Goal: Task Accomplishment & Management: Use online tool/utility

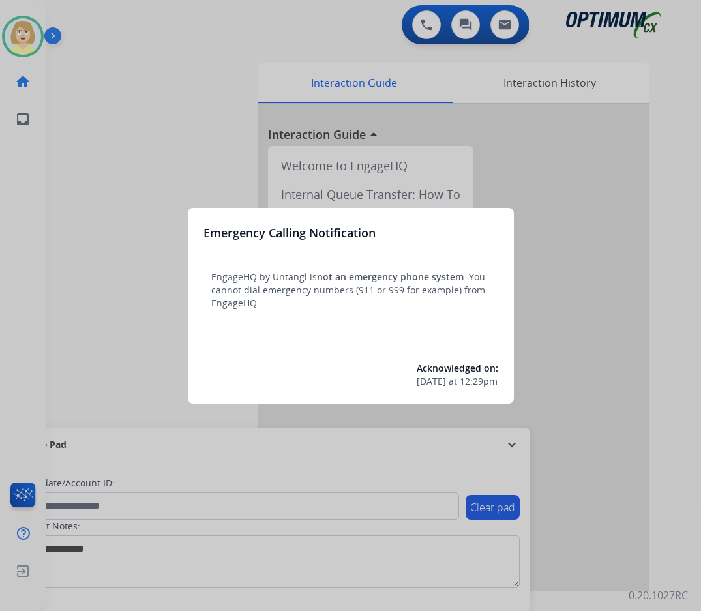
click at [93, 207] on div at bounding box center [350, 305] width 701 height 611
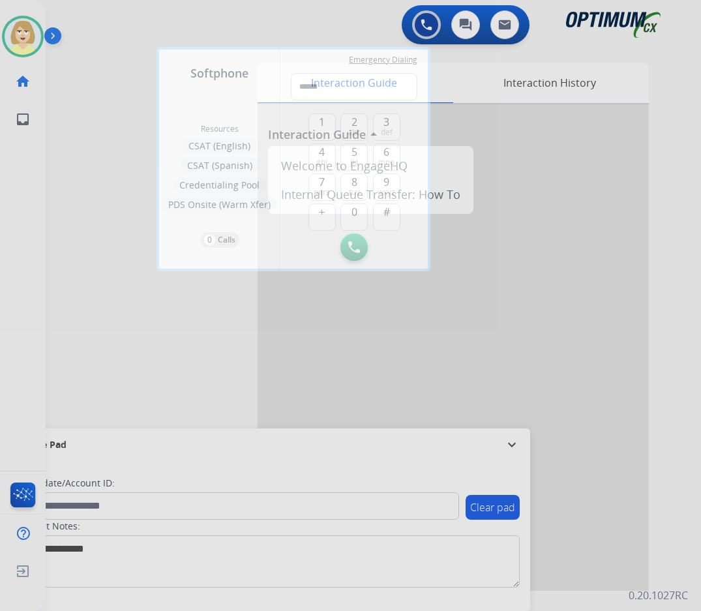
click at [107, 198] on div at bounding box center [350, 305] width 701 height 611
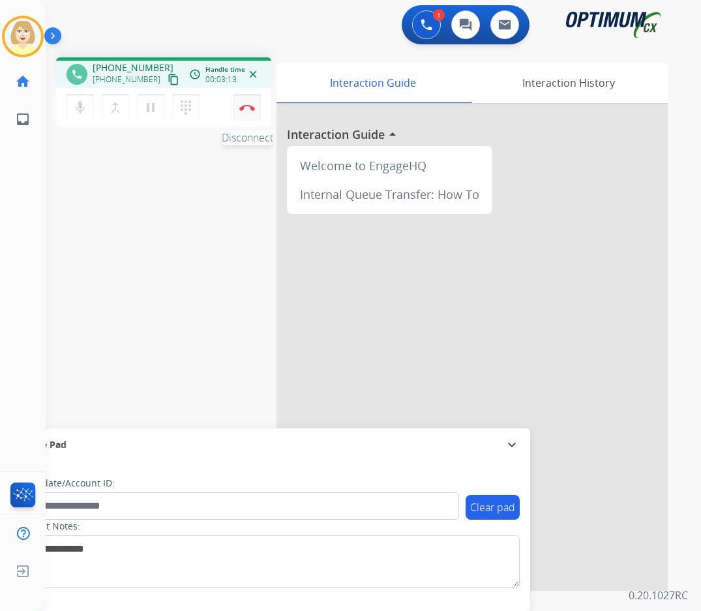
click at [252, 103] on button "Disconnect" at bounding box center [246, 107] width 27 height 27
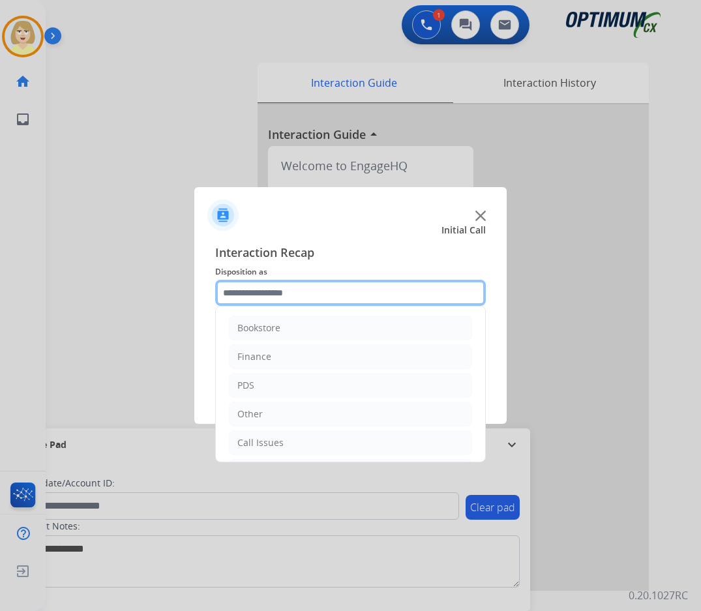
click at [245, 291] on input "text" at bounding box center [350, 293] width 271 height 26
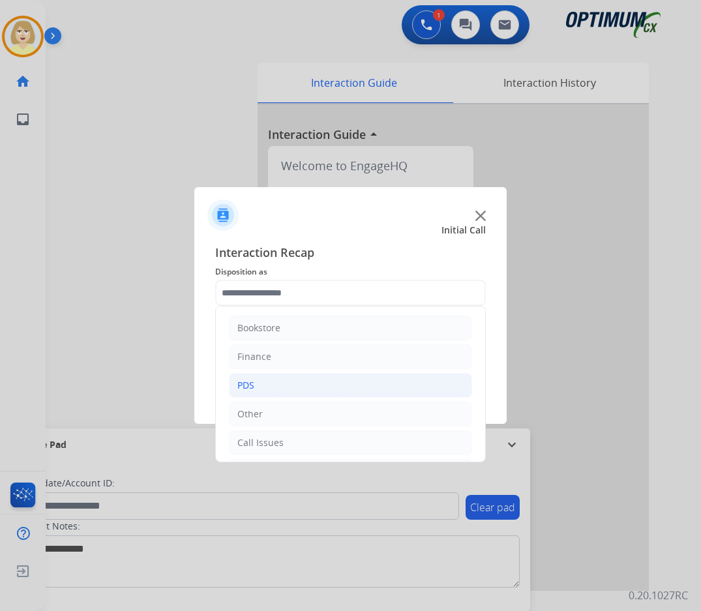
click at [256, 382] on li "PDS" at bounding box center [350, 385] width 243 height 25
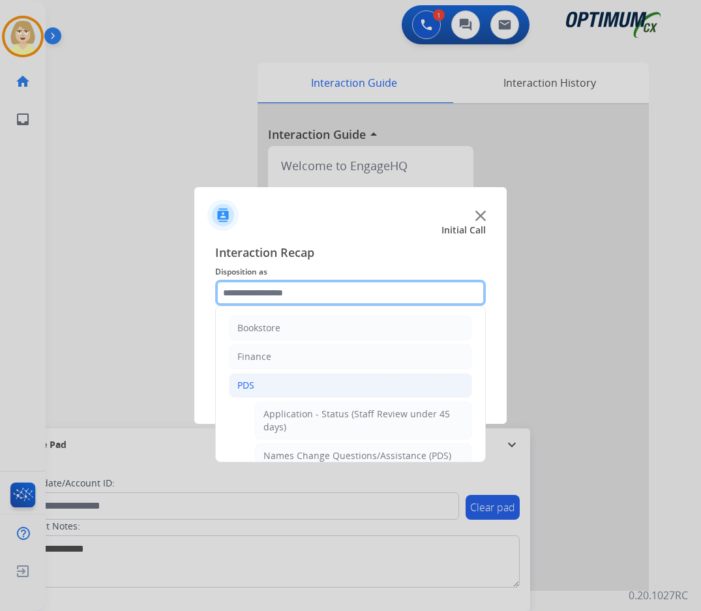
click at [290, 294] on input "text" at bounding box center [350, 293] width 271 height 26
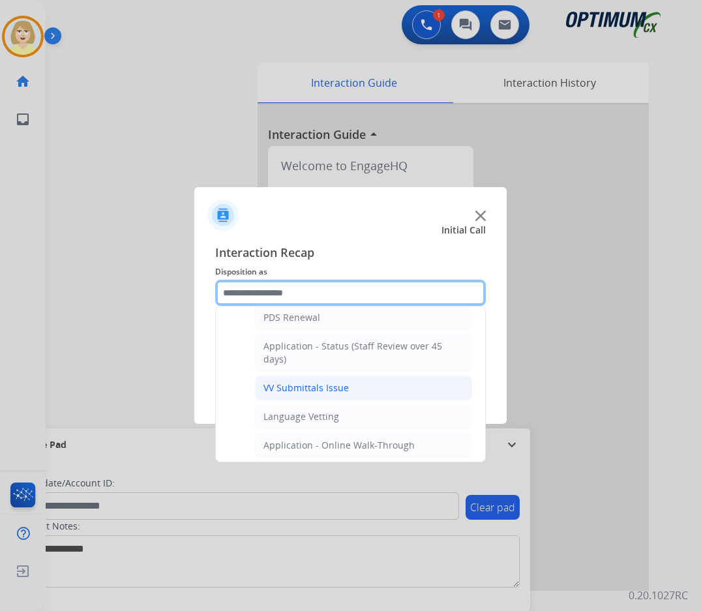
scroll to position [65, 0]
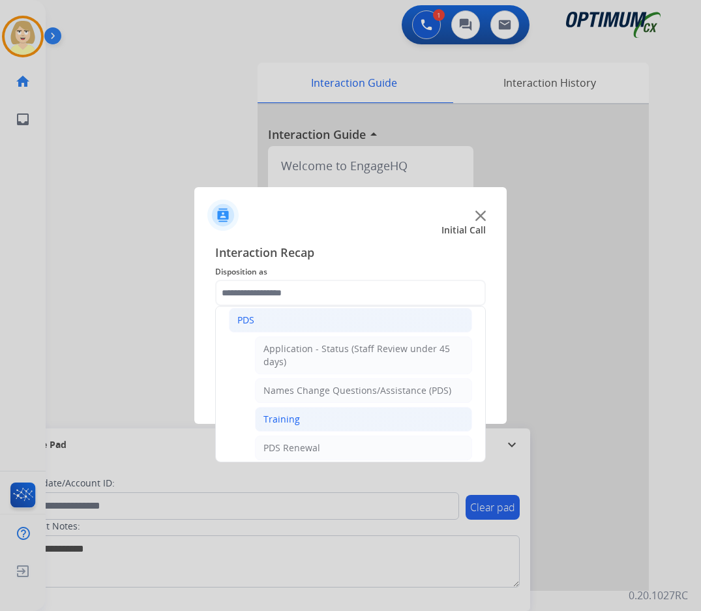
click at [285, 419] on div "Training" at bounding box center [281, 419] width 37 height 13
type input "********"
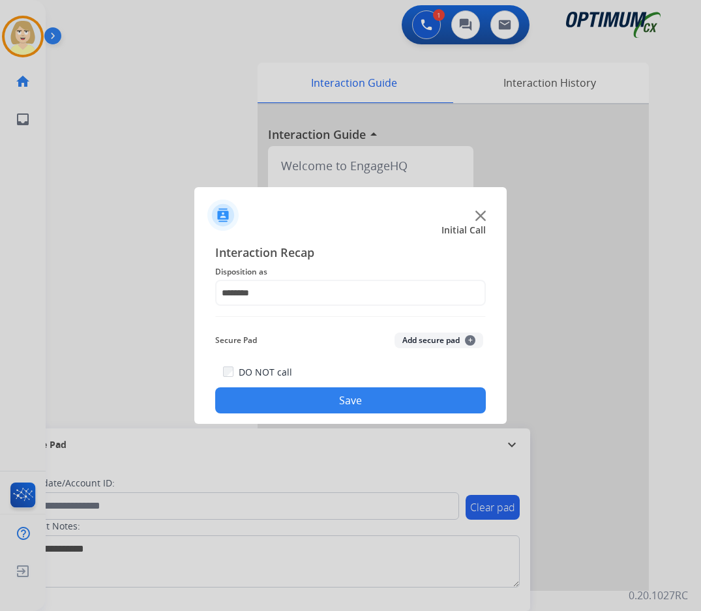
click at [415, 343] on button "Add secure pad +" at bounding box center [439, 341] width 89 height 16
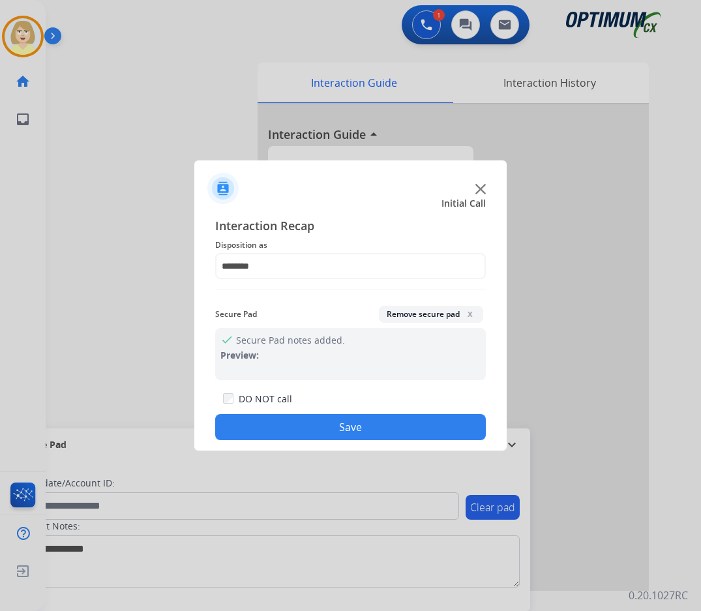
click at [325, 417] on button "Save" at bounding box center [350, 427] width 271 height 26
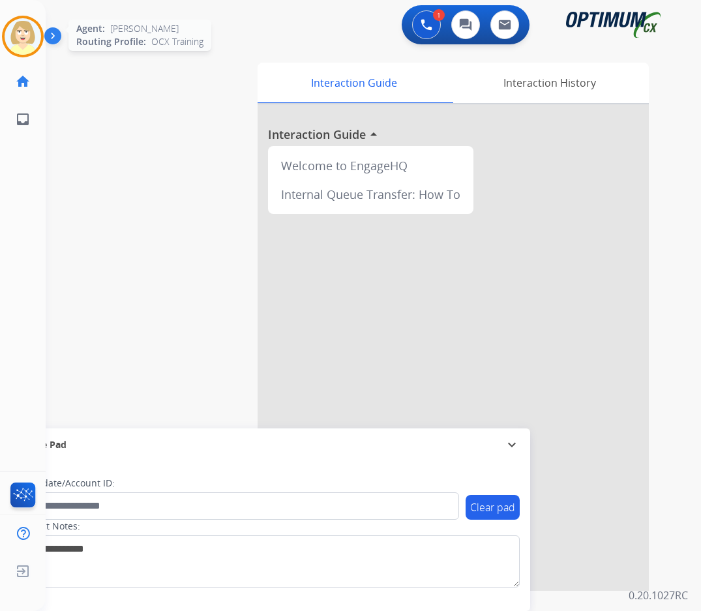
click at [20, 24] on img at bounding box center [23, 36] width 37 height 37
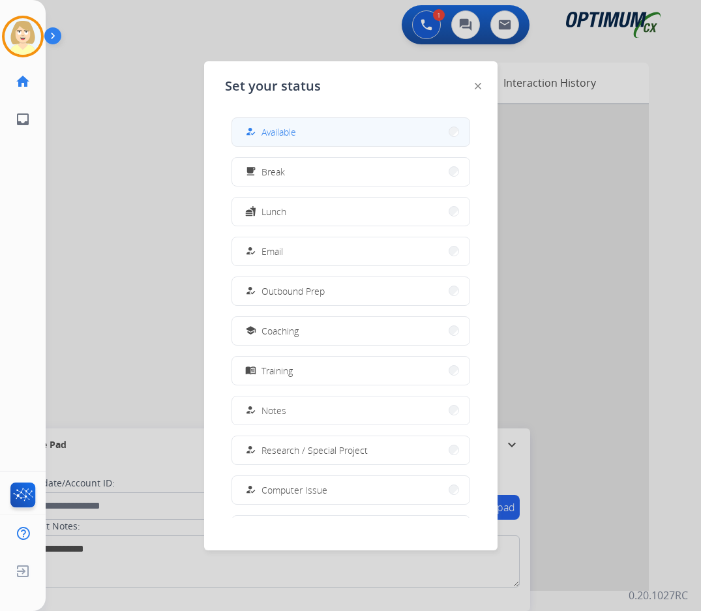
click at [284, 132] on span "Available" at bounding box center [278, 132] width 35 height 14
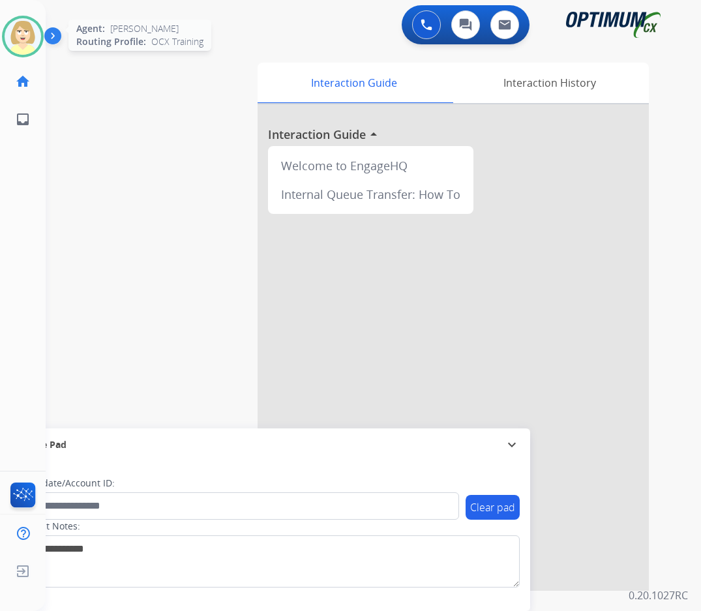
click at [20, 33] on img at bounding box center [23, 36] width 37 height 37
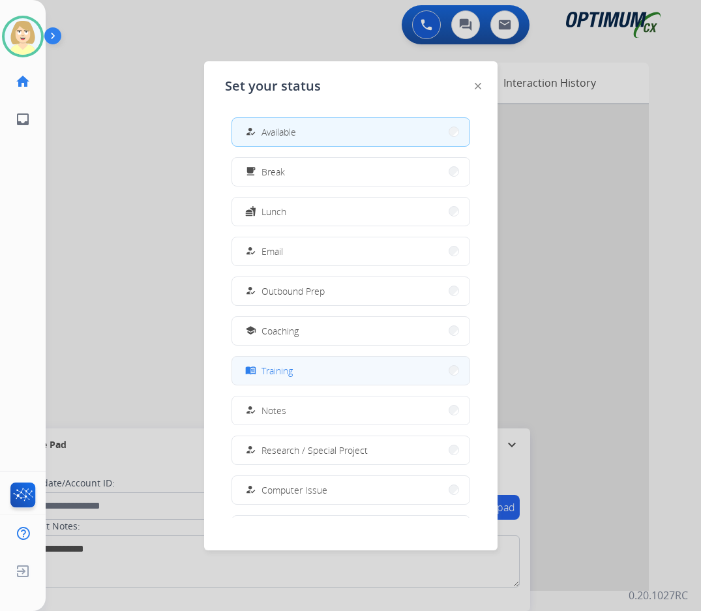
click at [275, 368] on span "Training" at bounding box center [276, 371] width 31 height 14
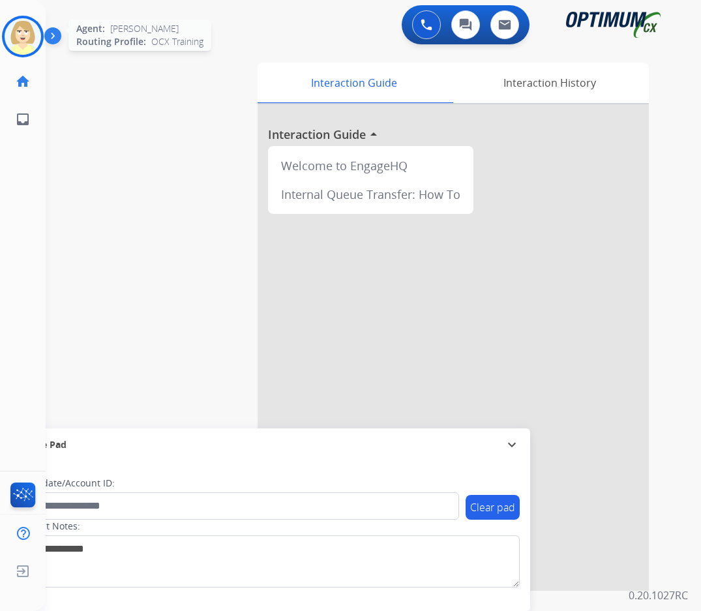
click at [27, 27] on img at bounding box center [23, 36] width 37 height 37
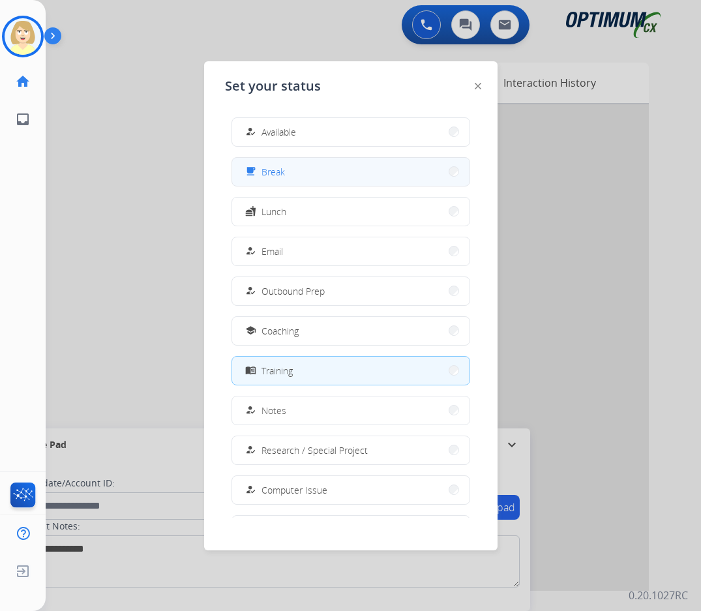
click at [274, 168] on span "Break" at bounding box center [272, 172] width 23 height 14
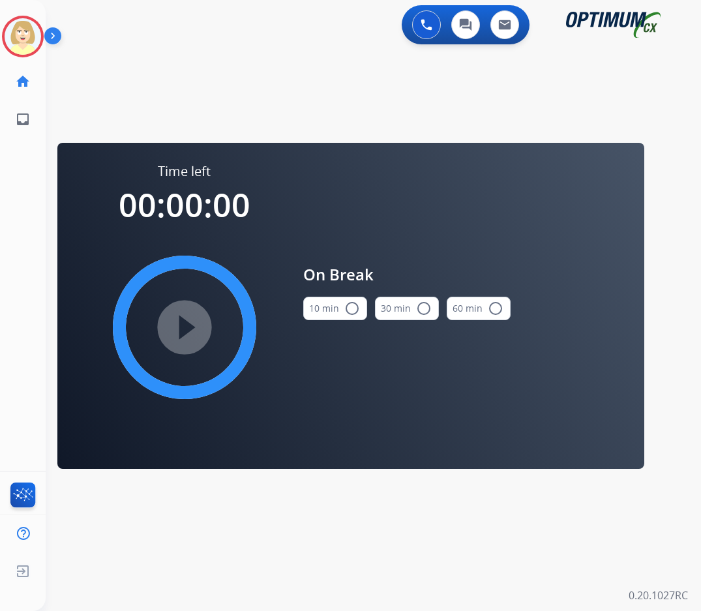
drag, startPoint x: 348, startPoint y: 308, endPoint x: 338, endPoint y: 310, distance: 10.8
click at [344, 308] on mat-icon "radio_button_unchecked" at bounding box center [352, 309] width 16 height 16
click at [190, 330] on mat-icon "play_circle_filled" at bounding box center [185, 328] width 16 height 16
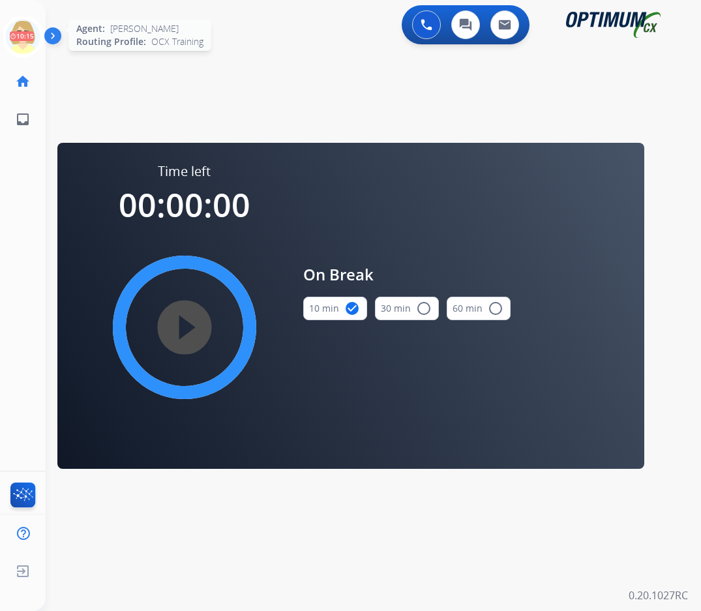
click at [21, 26] on icon at bounding box center [23, 37] width 42 height 42
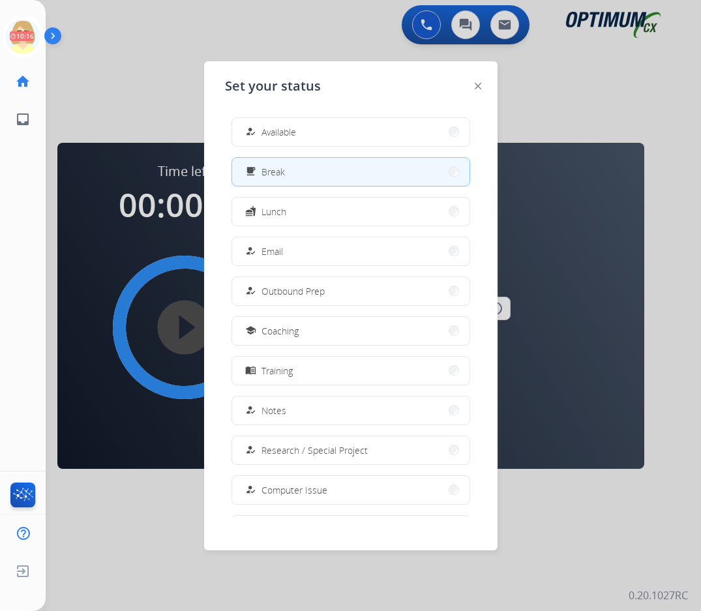
click at [277, 127] on span "Available" at bounding box center [278, 132] width 35 height 14
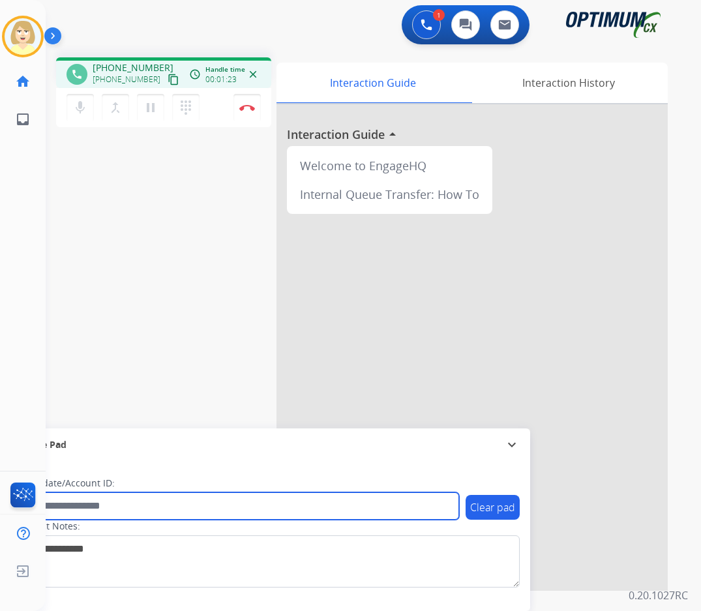
click at [90, 502] on input "text" at bounding box center [238, 505] width 442 height 27
paste input "*******"
type input "*******"
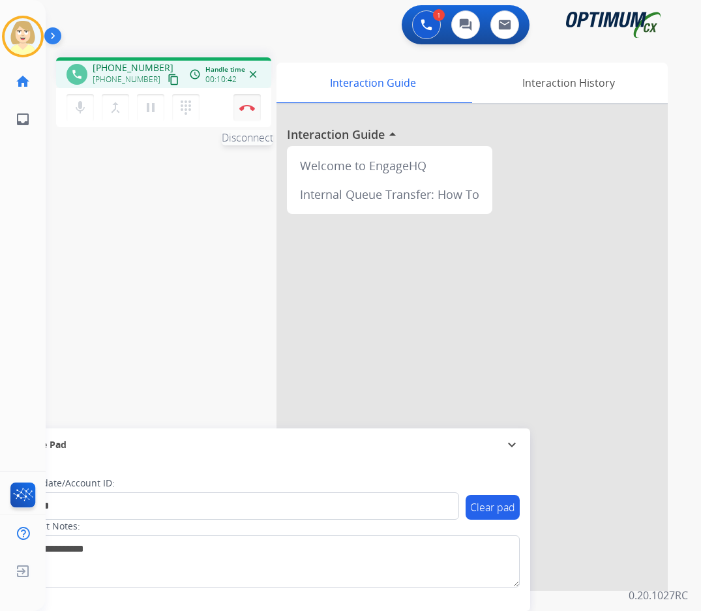
click at [250, 106] on img at bounding box center [247, 107] width 16 height 7
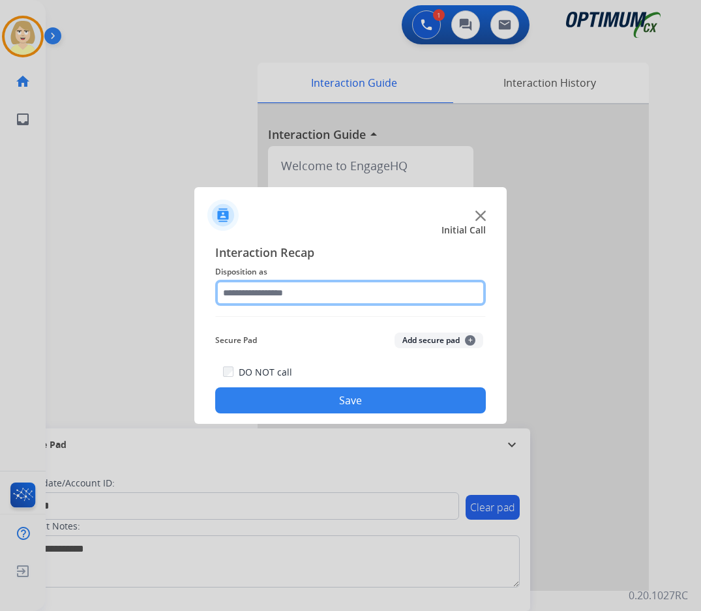
click at [256, 295] on input "text" at bounding box center [350, 293] width 271 height 26
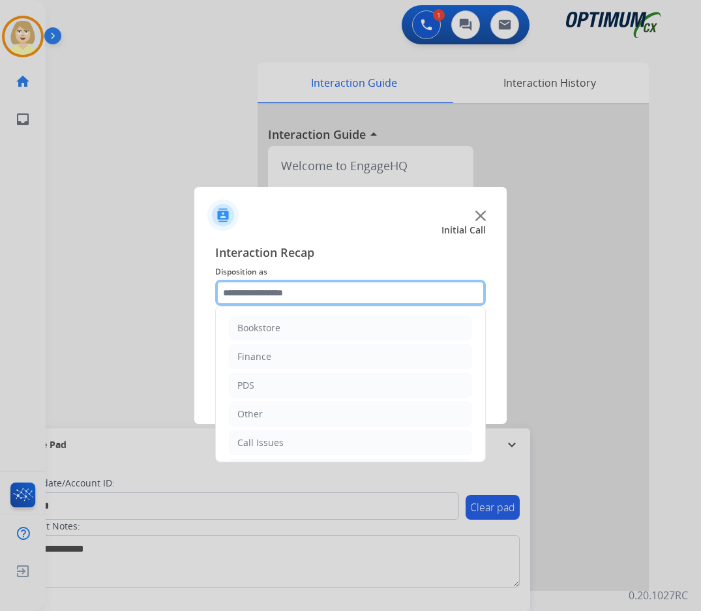
scroll to position [89, 0]
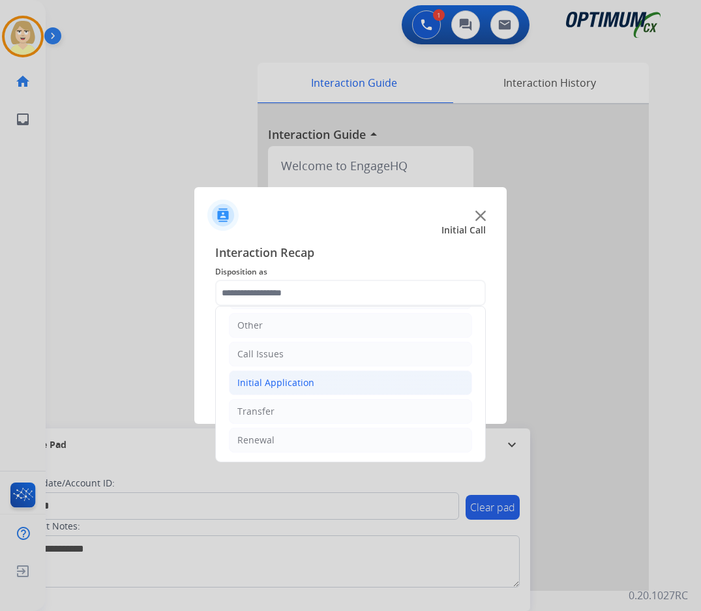
click at [284, 384] on div "Initial Application" at bounding box center [275, 382] width 77 height 13
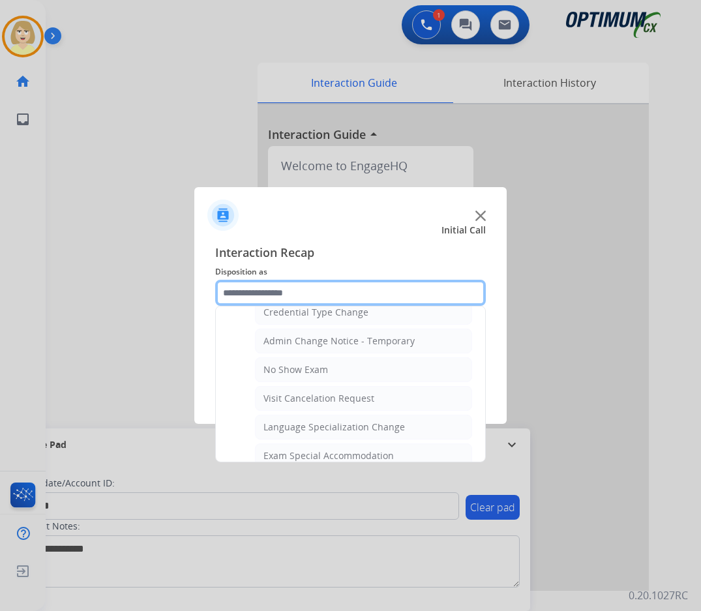
scroll to position [741, 0]
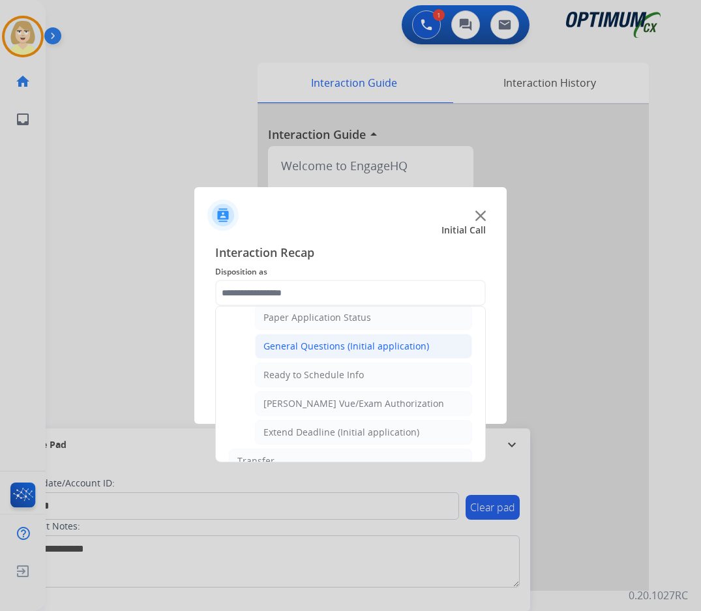
click at [330, 348] on div "General Questions (Initial application)" at bounding box center [346, 346] width 166 height 13
type input "**********"
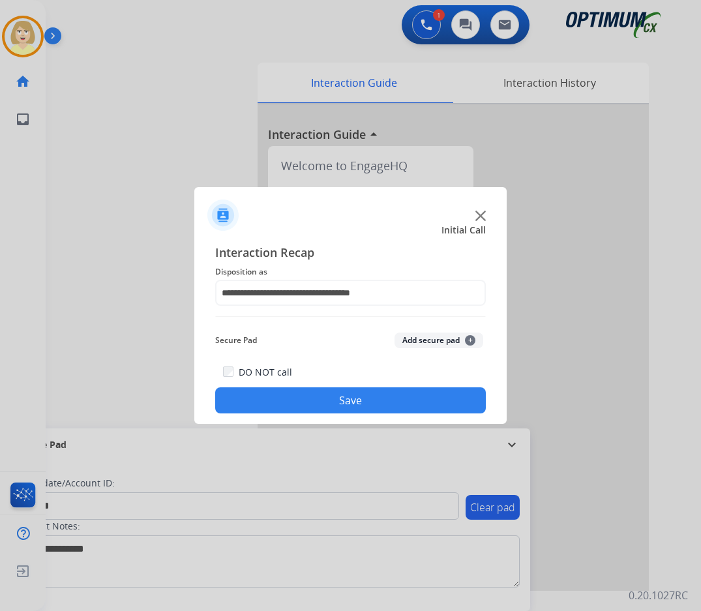
click at [440, 339] on button "Add secure pad +" at bounding box center [439, 341] width 89 height 16
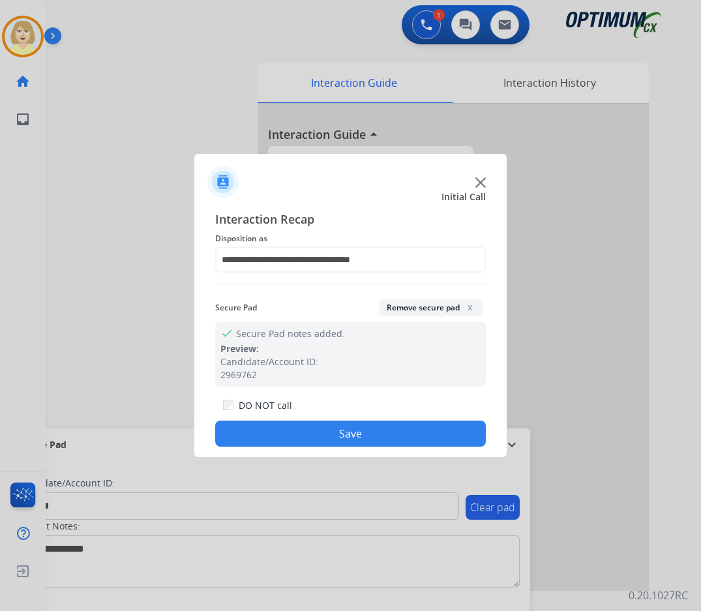
click at [316, 440] on button "Save" at bounding box center [350, 434] width 271 height 26
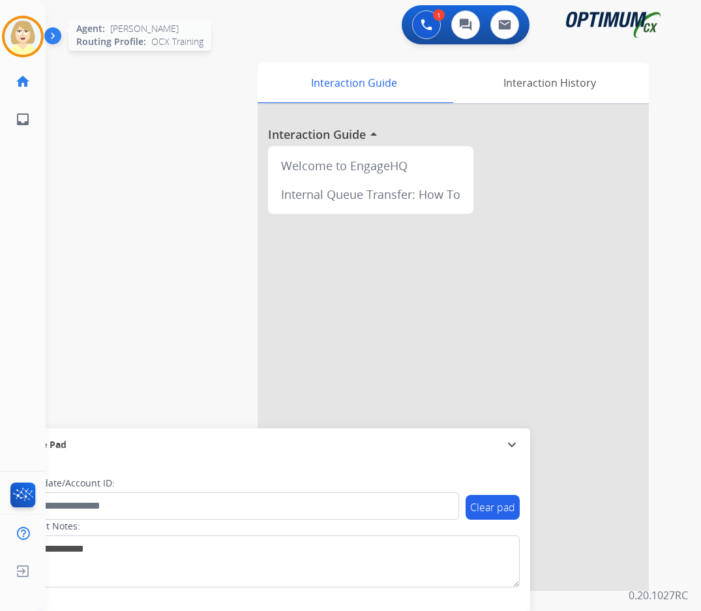
click at [16, 33] on img at bounding box center [23, 36] width 37 height 37
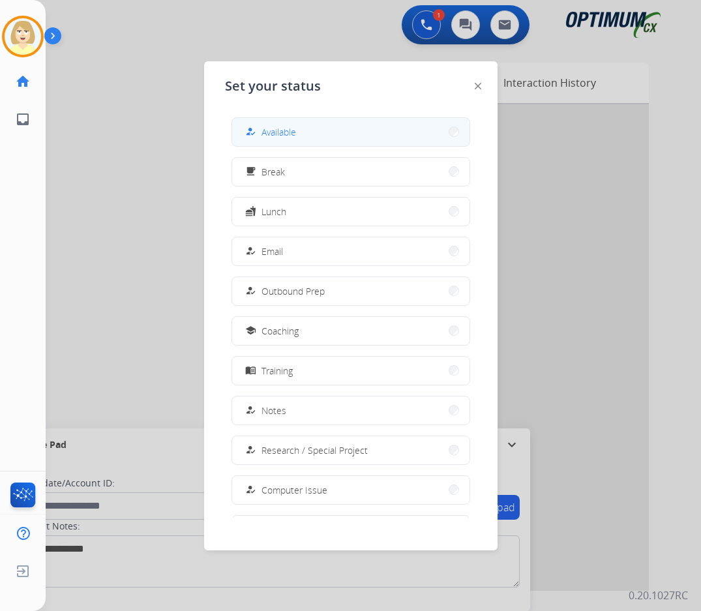
click at [278, 134] on span "Available" at bounding box center [278, 132] width 35 height 14
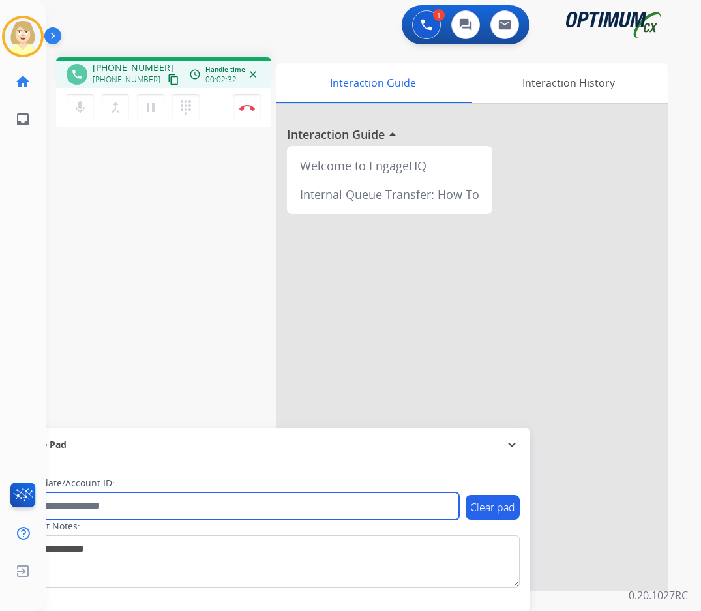
click at [83, 504] on input "text" at bounding box center [238, 505] width 442 height 27
paste input "*******"
type input "*******"
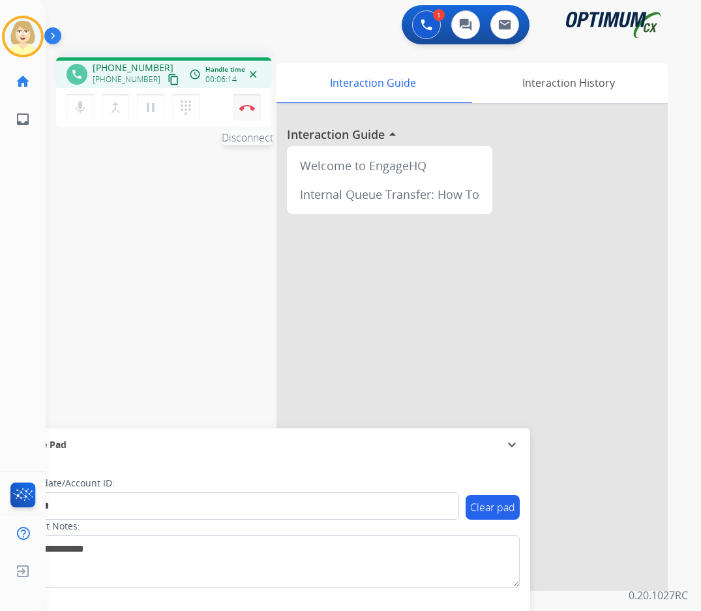
click at [247, 104] on img at bounding box center [247, 107] width 16 height 7
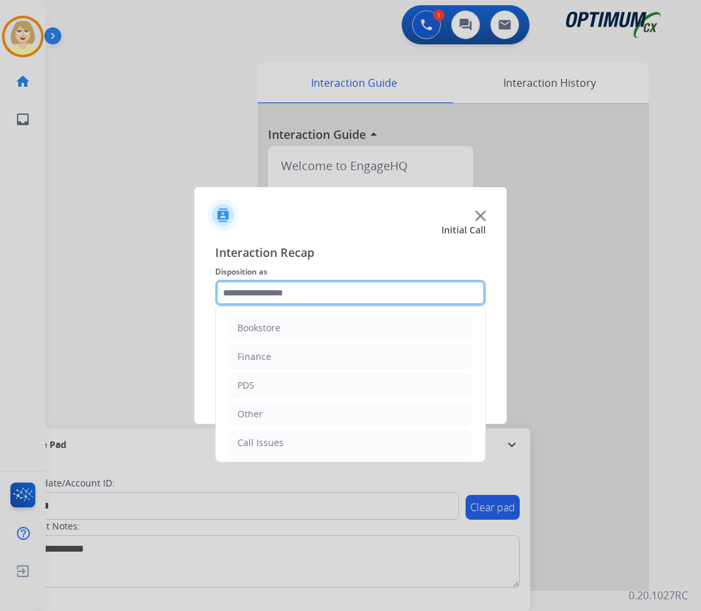
click at [239, 293] on input "text" at bounding box center [350, 293] width 271 height 26
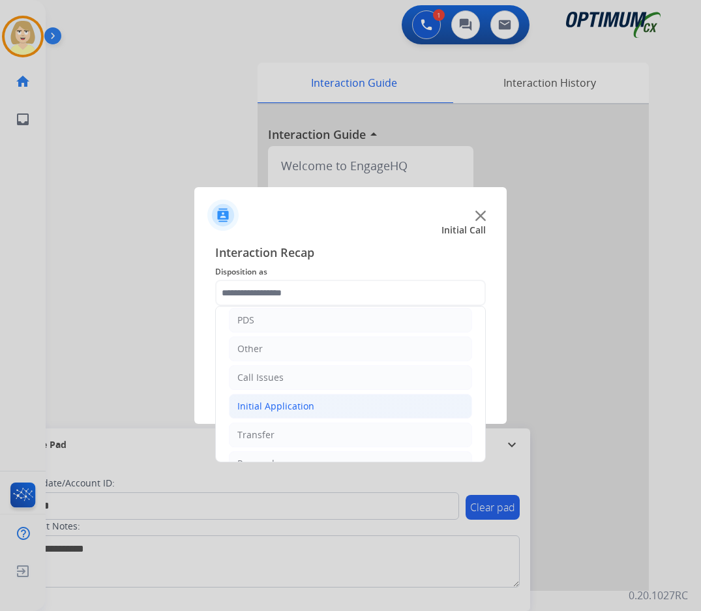
click at [261, 407] on div "Initial Application" at bounding box center [275, 406] width 77 height 13
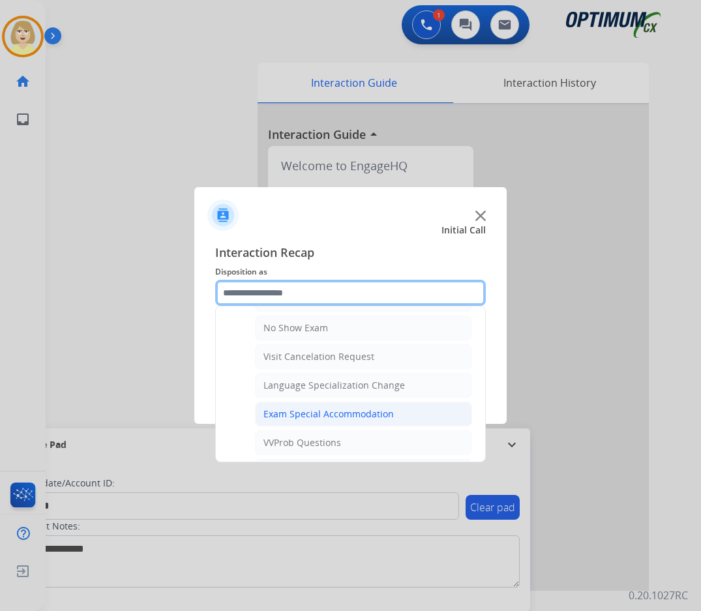
scroll to position [717, 0]
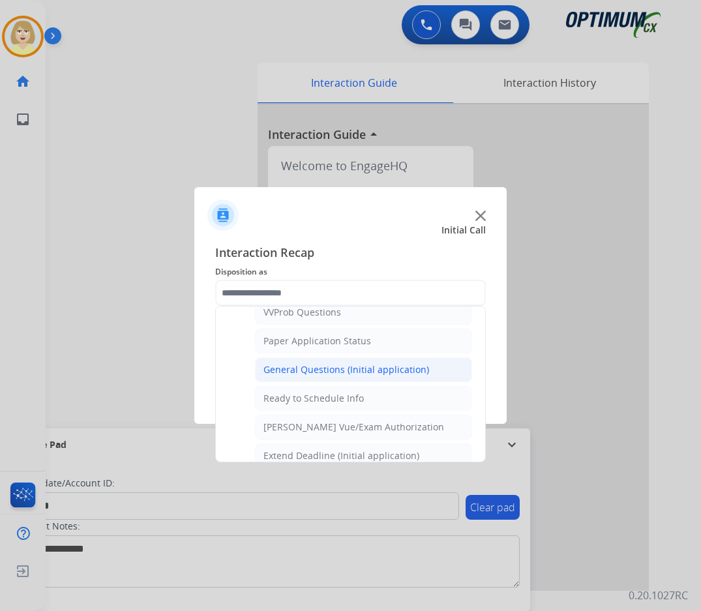
click at [307, 368] on div "General Questions (Initial application)" at bounding box center [346, 369] width 166 height 13
type input "**********"
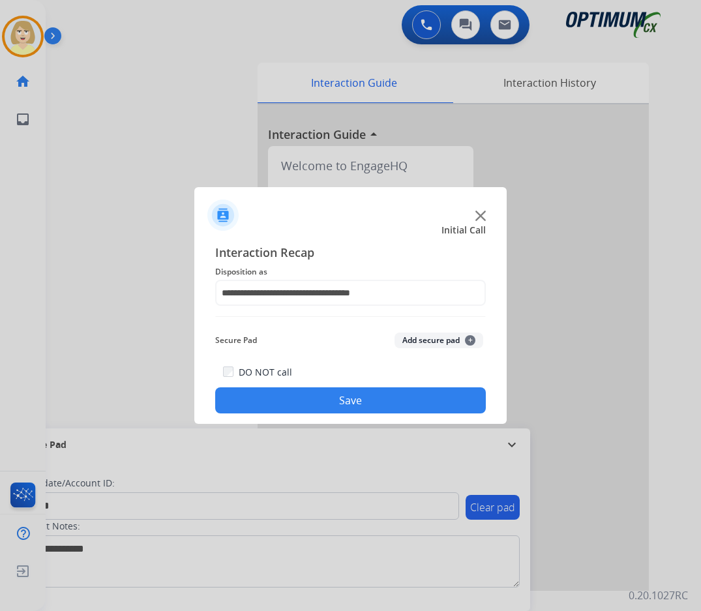
click at [408, 339] on button "Add secure pad +" at bounding box center [439, 341] width 89 height 16
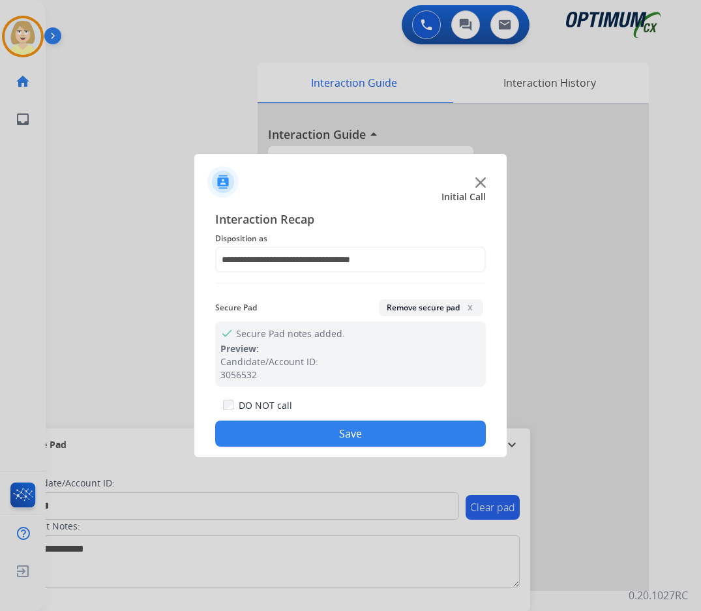
drag, startPoint x: 322, startPoint y: 432, endPoint x: 134, endPoint y: 232, distance: 274.5
click at [313, 425] on button "Save" at bounding box center [350, 434] width 271 height 26
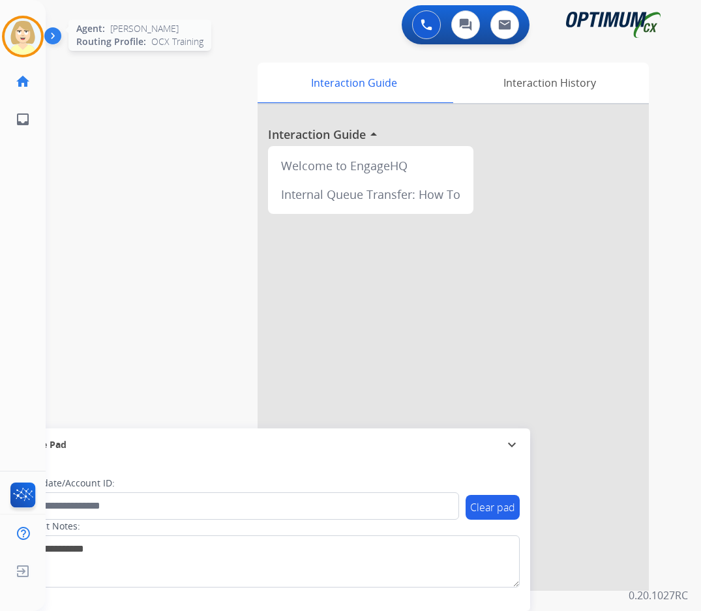
click at [22, 27] on img at bounding box center [23, 36] width 37 height 37
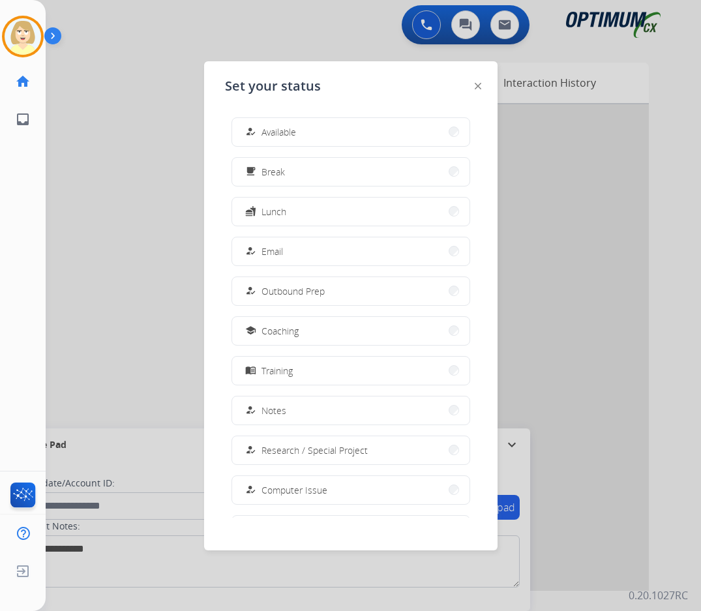
drag, startPoint x: 290, startPoint y: 134, endPoint x: 267, endPoint y: 126, distance: 24.7
click at [290, 133] on span "Available" at bounding box center [278, 132] width 35 height 14
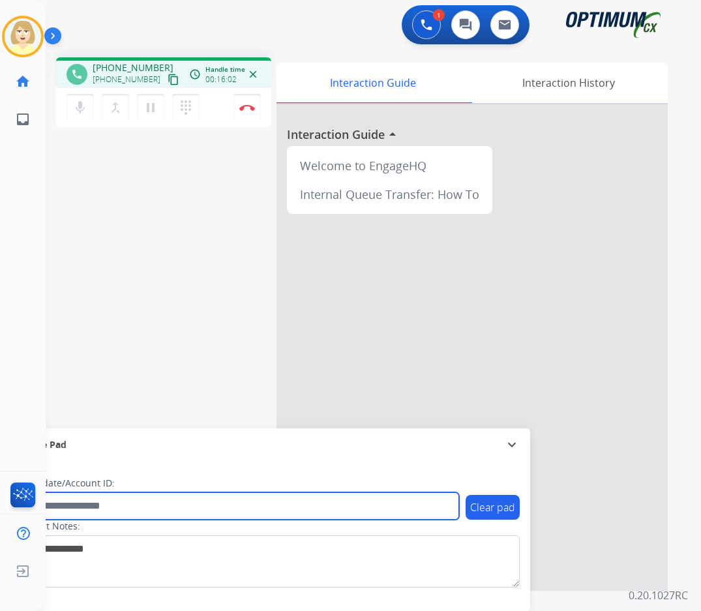
click at [63, 500] on input "text" at bounding box center [238, 505] width 442 height 27
paste input "*******"
type input "*******"
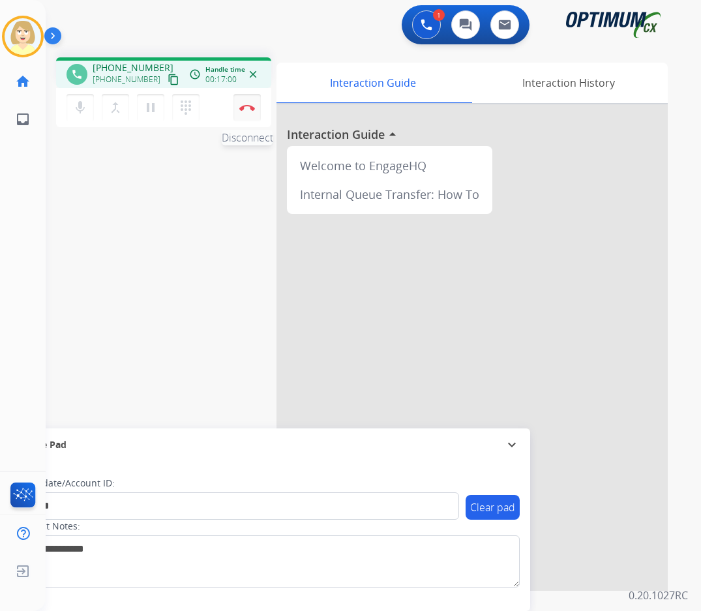
click at [247, 102] on button "Disconnect" at bounding box center [246, 107] width 27 height 27
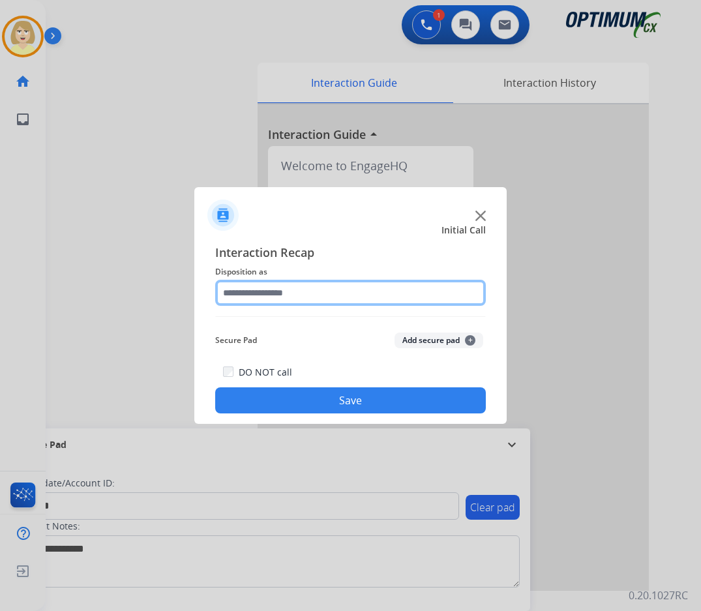
click at [263, 293] on input "text" at bounding box center [350, 293] width 271 height 26
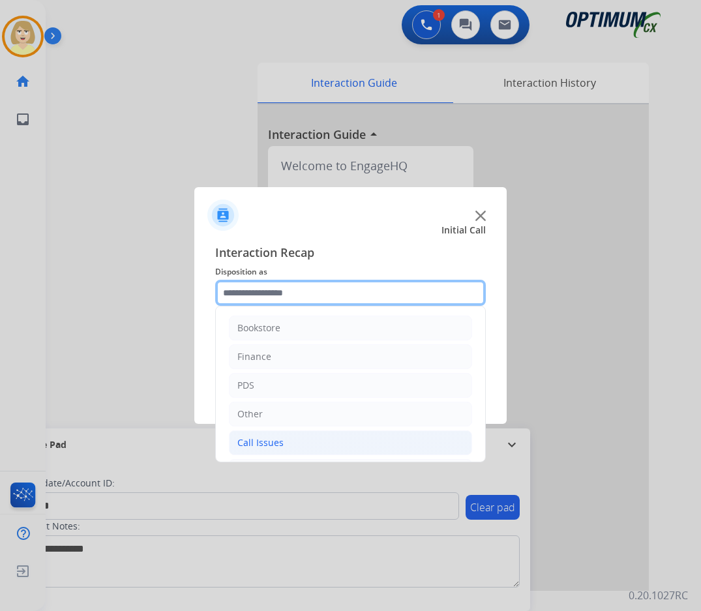
scroll to position [89, 0]
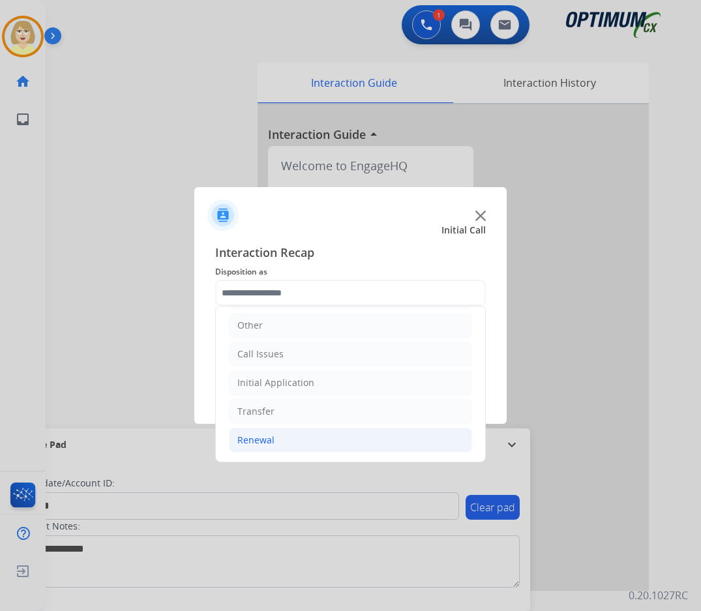
click at [265, 438] on div "Renewal" at bounding box center [255, 440] width 37 height 13
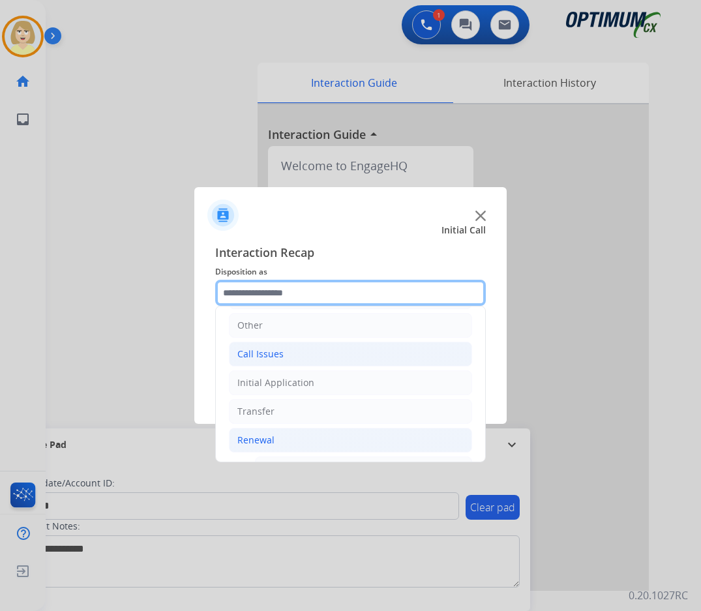
scroll to position [350, 0]
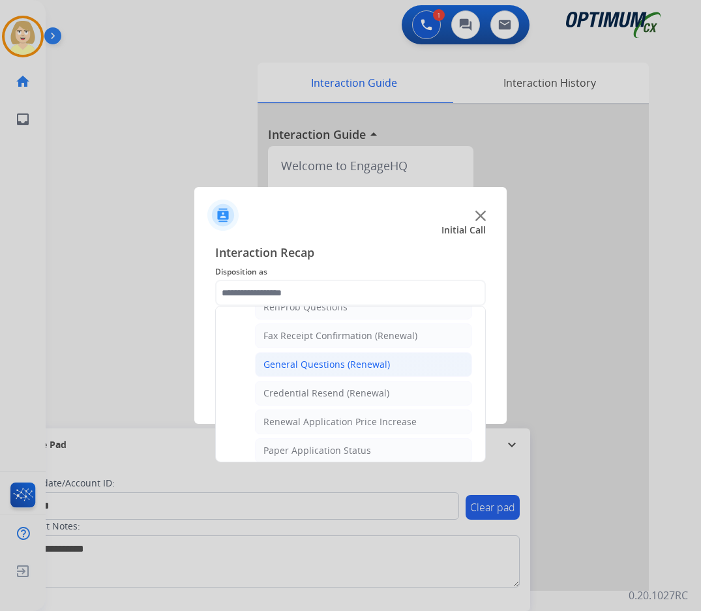
click at [325, 362] on div "General Questions (Renewal)" at bounding box center [326, 364] width 127 height 13
type input "**********"
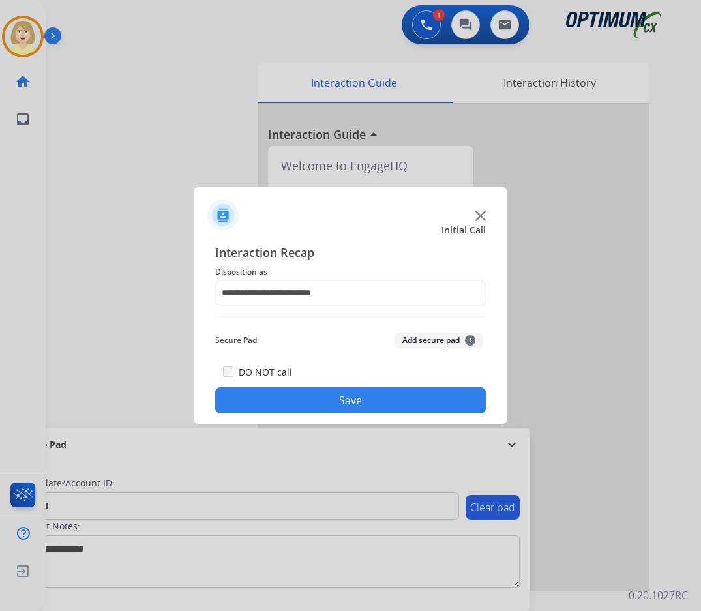
drag, startPoint x: 428, startPoint y: 340, endPoint x: 372, endPoint y: 403, distance: 84.0
click at [427, 342] on button "Add secure pad +" at bounding box center [439, 341] width 89 height 16
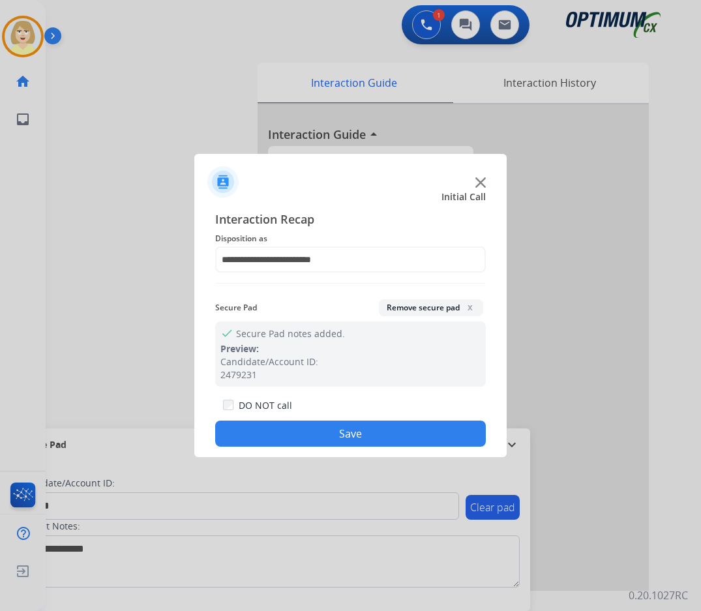
drag, startPoint x: 331, startPoint y: 426, endPoint x: 162, endPoint y: 225, distance: 262.5
click at [330, 425] on button "Save" at bounding box center [350, 434] width 271 height 26
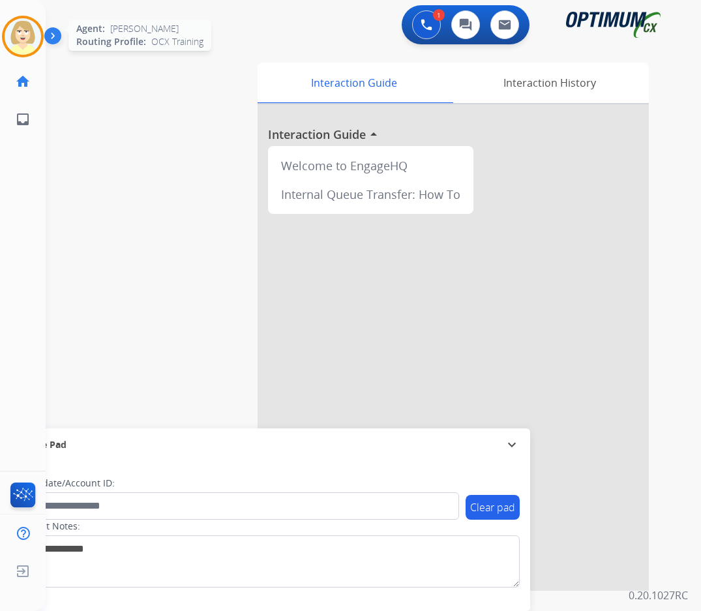
click at [24, 28] on img at bounding box center [23, 36] width 37 height 37
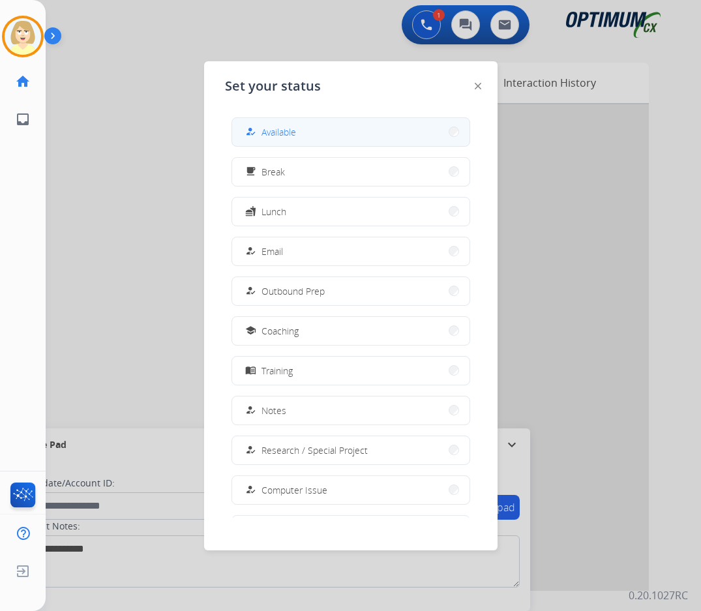
click at [282, 128] on span "Available" at bounding box center [278, 132] width 35 height 14
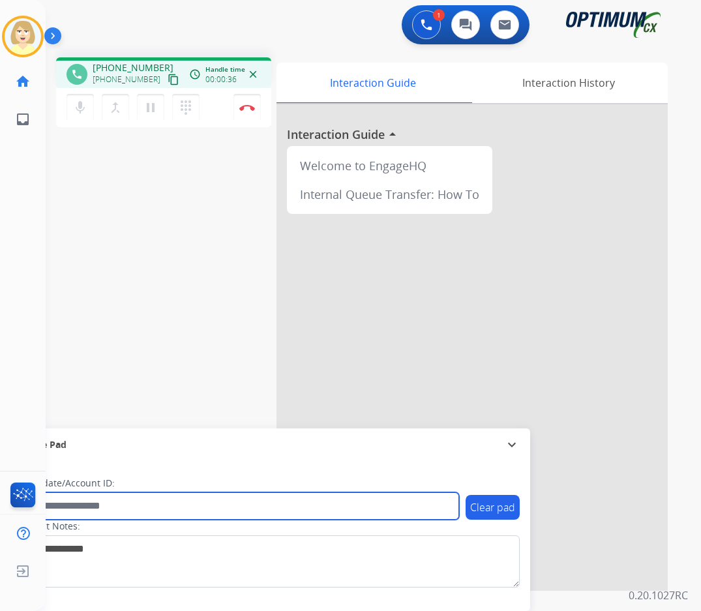
click at [76, 507] on input "text" at bounding box center [238, 505] width 442 height 27
paste input "*******"
type input "*******"
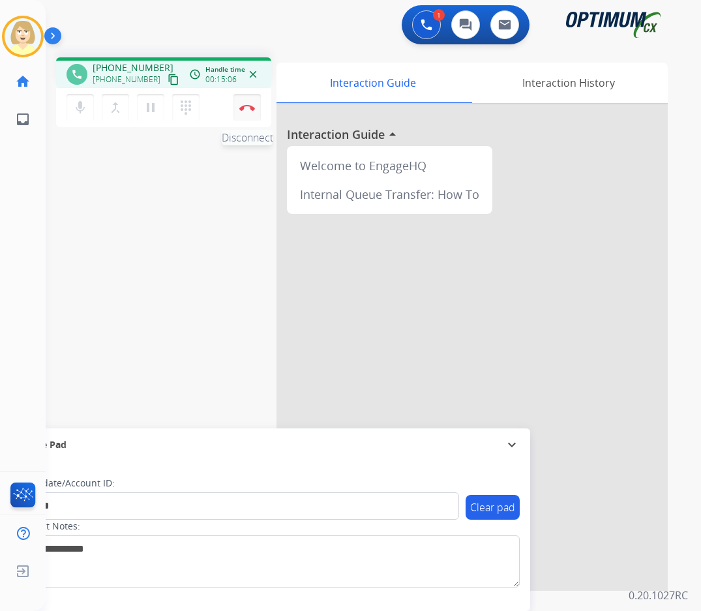
click at [246, 103] on button "Disconnect" at bounding box center [246, 107] width 27 height 27
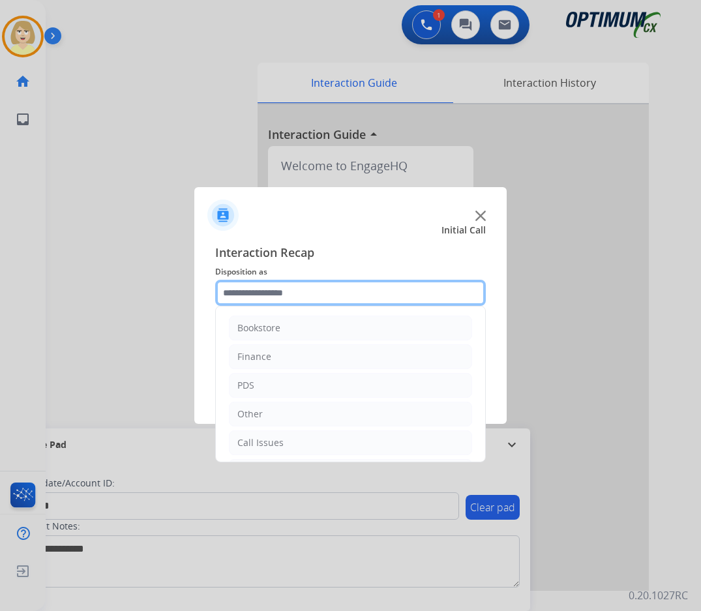
click at [270, 297] on input "text" at bounding box center [350, 293] width 271 height 26
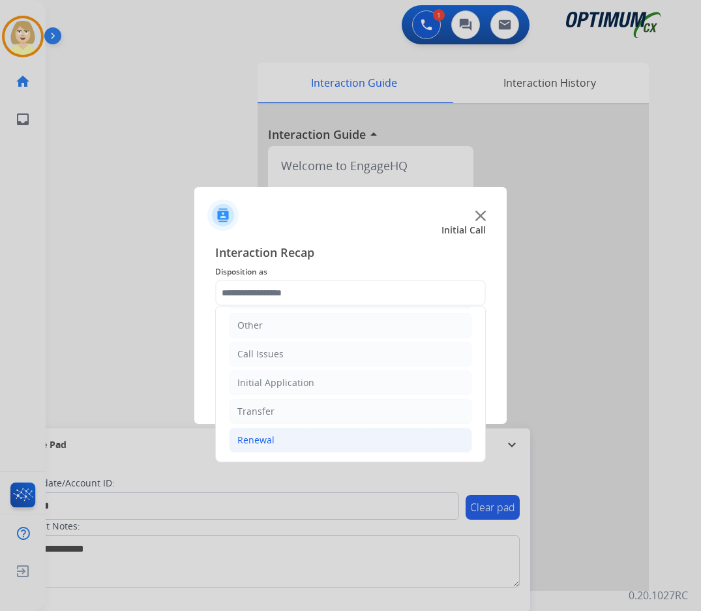
click at [255, 440] on div "Renewal" at bounding box center [255, 440] width 37 height 13
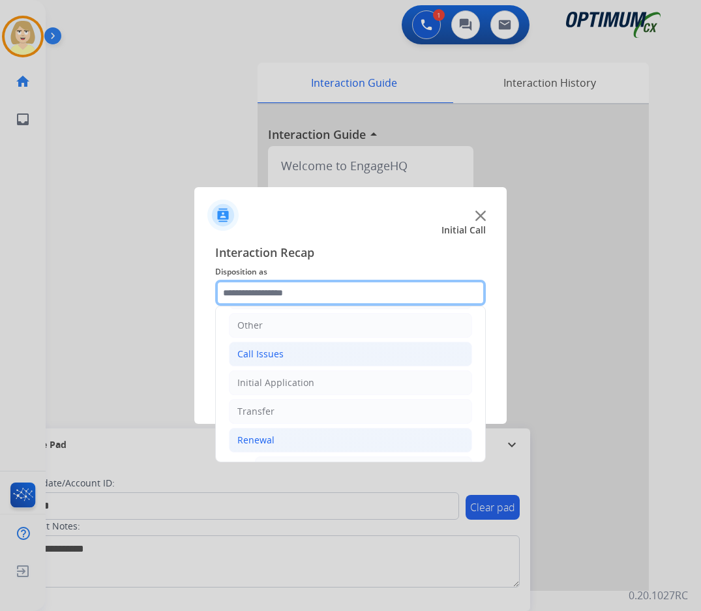
scroll to position [284, 0]
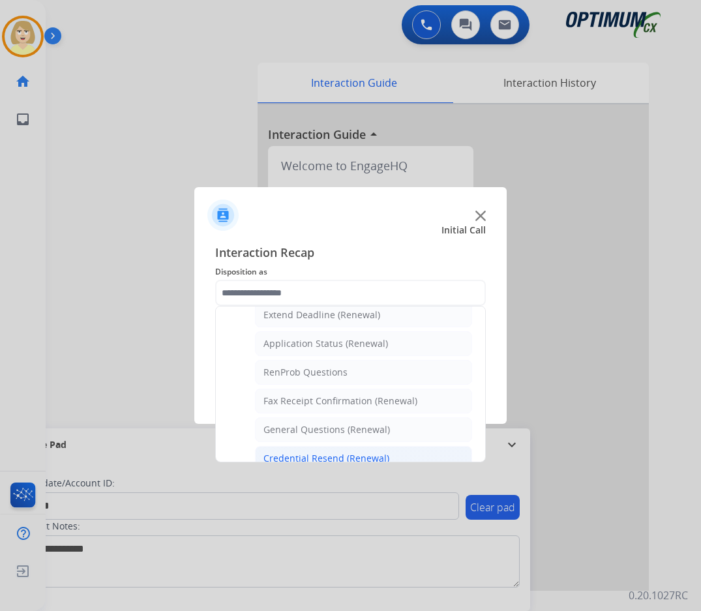
click at [324, 453] on div "Credential Resend (Renewal)" at bounding box center [326, 458] width 126 height 13
type input "**********"
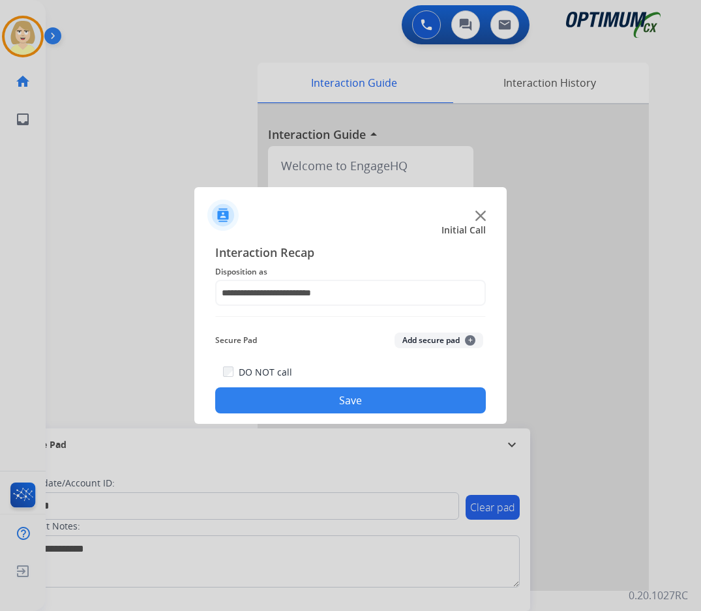
click at [427, 343] on button "Add secure pad +" at bounding box center [439, 341] width 89 height 16
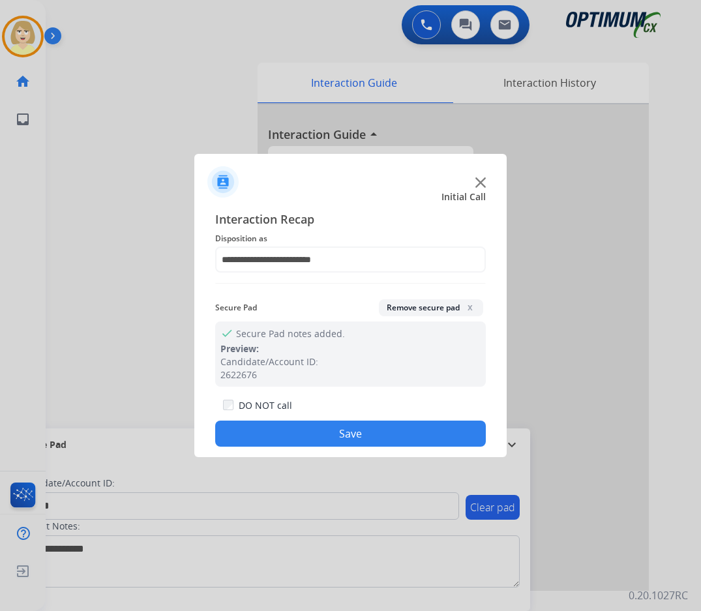
drag, startPoint x: 338, startPoint y: 432, endPoint x: 160, endPoint y: 295, distance: 224.5
click at [310, 410] on div "DO NOT call Save" at bounding box center [350, 422] width 271 height 50
click at [357, 429] on button "Save" at bounding box center [350, 434] width 271 height 26
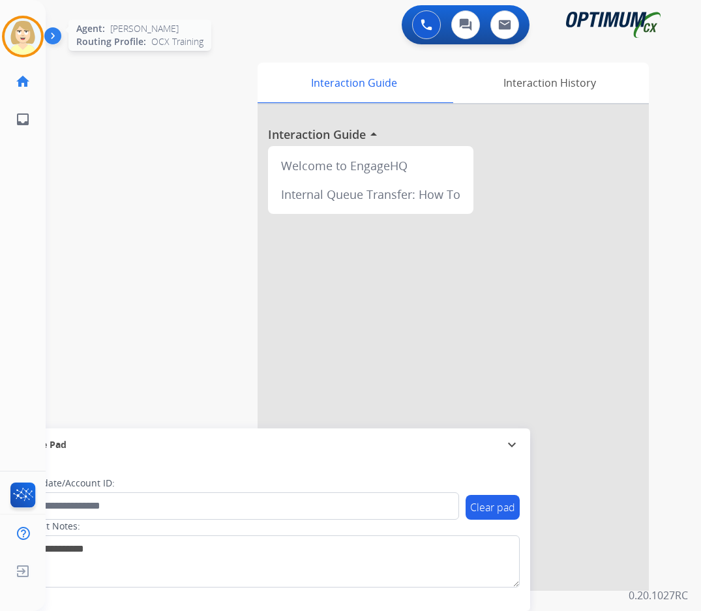
click at [27, 40] on img at bounding box center [23, 36] width 37 height 37
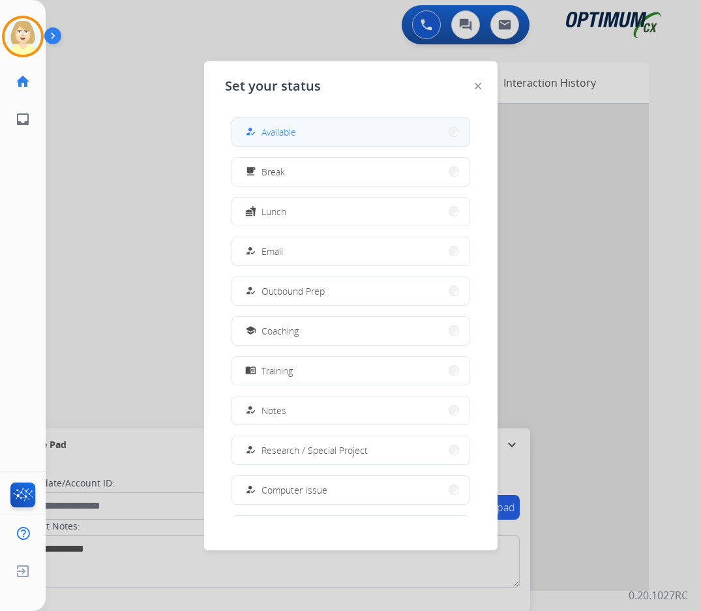
click at [281, 132] on span "Available" at bounding box center [278, 132] width 35 height 14
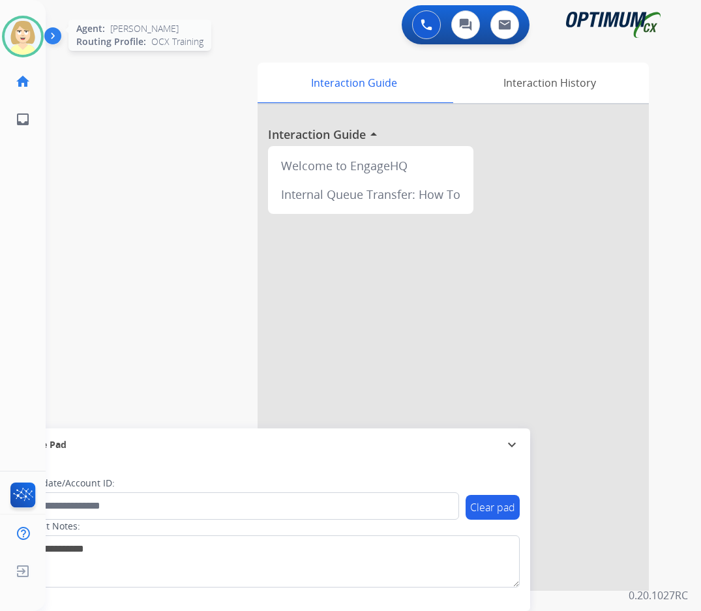
click at [25, 34] on img at bounding box center [23, 36] width 37 height 37
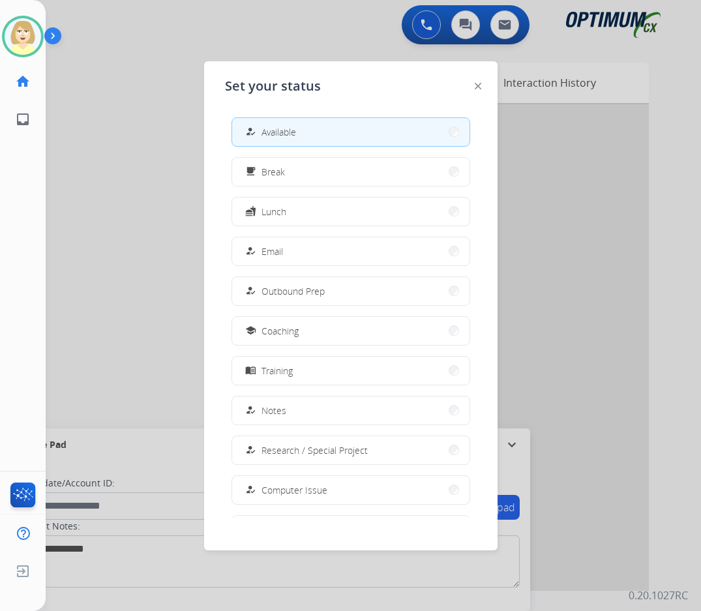
drag, startPoint x: 264, startPoint y: 211, endPoint x: 35, endPoint y: 178, distance: 231.2
click at [261, 211] on div "fastfood Lunch" at bounding box center [265, 211] width 44 height 16
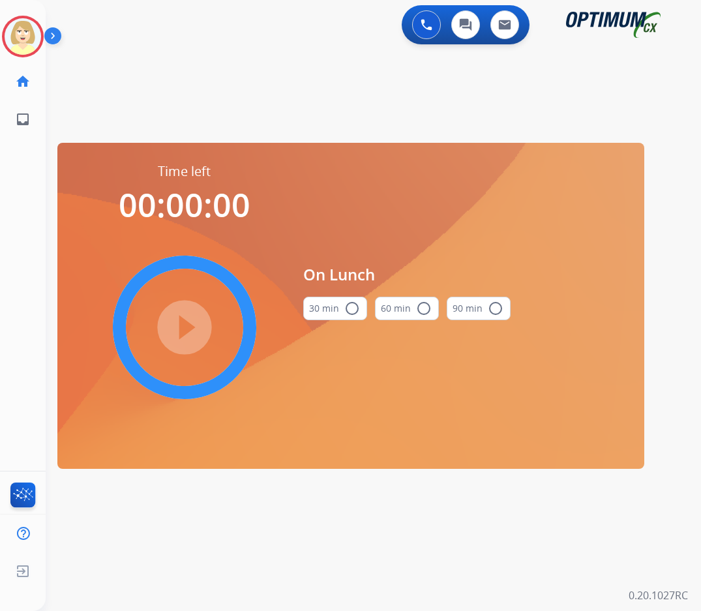
drag, startPoint x: 346, startPoint y: 306, endPoint x: 176, endPoint y: 321, distance: 170.2
click at [333, 305] on button "30 min radio_button_unchecked" at bounding box center [335, 308] width 64 height 23
click at [177, 330] on mat-icon "play_circle_filled" at bounding box center [185, 328] width 16 height 16
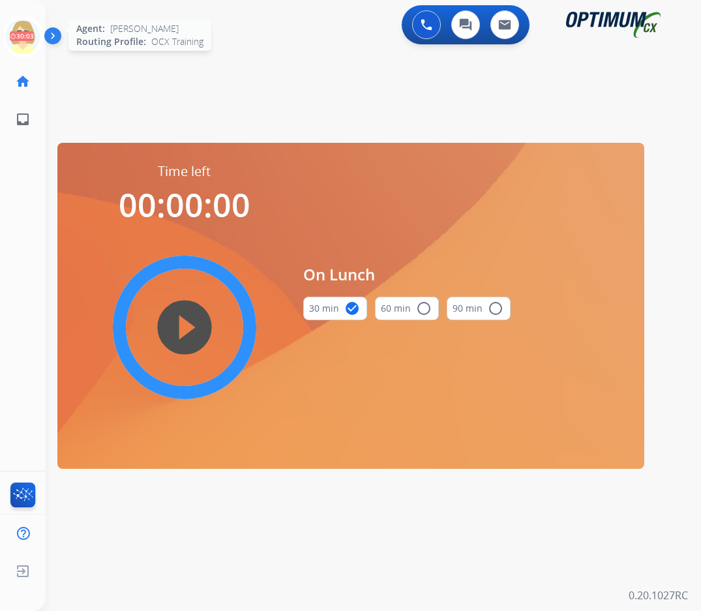
click at [24, 32] on icon at bounding box center [23, 37] width 42 height 42
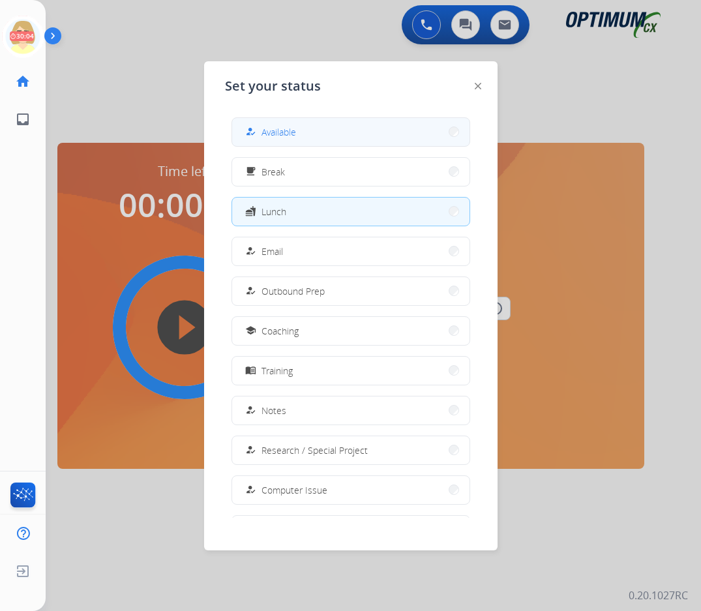
click at [281, 130] on span "Available" at bounding box center [278, 132] width 35 height 14
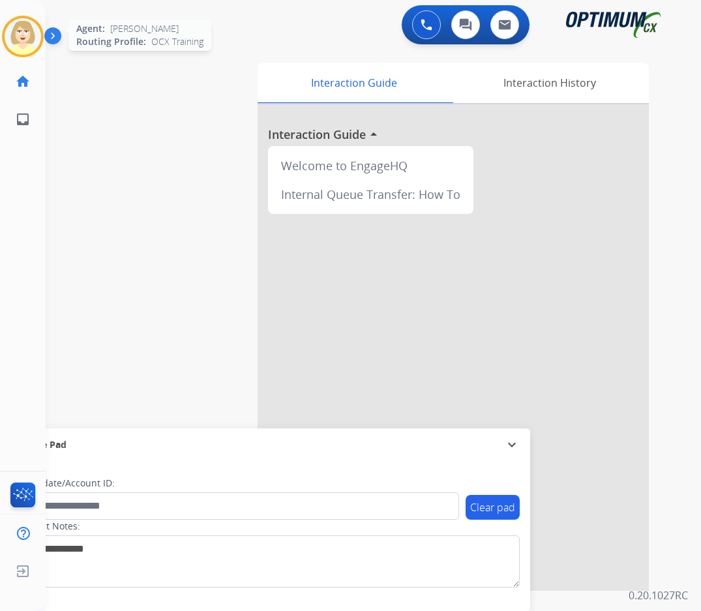
click at [20, 34] on img at bounding box center [23, 36] width 37 height 37
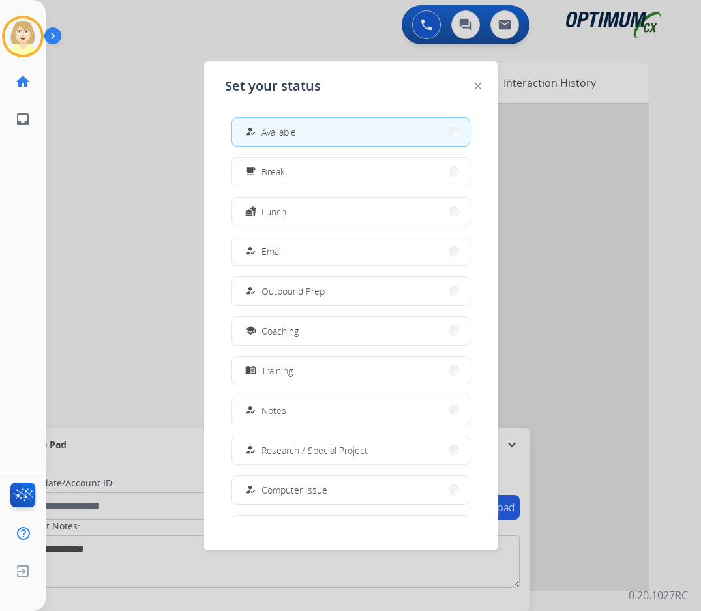
click at [313, 128] on button "how_to_reg Available" at bounding box center [350, 132] width 237 height 28
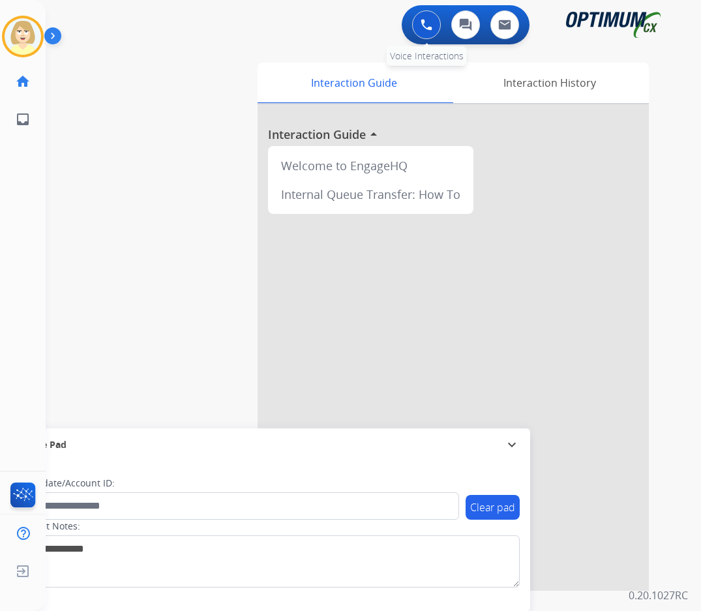
click at [423, 23] on img at bounding box center [427, 25] width 12 height 12
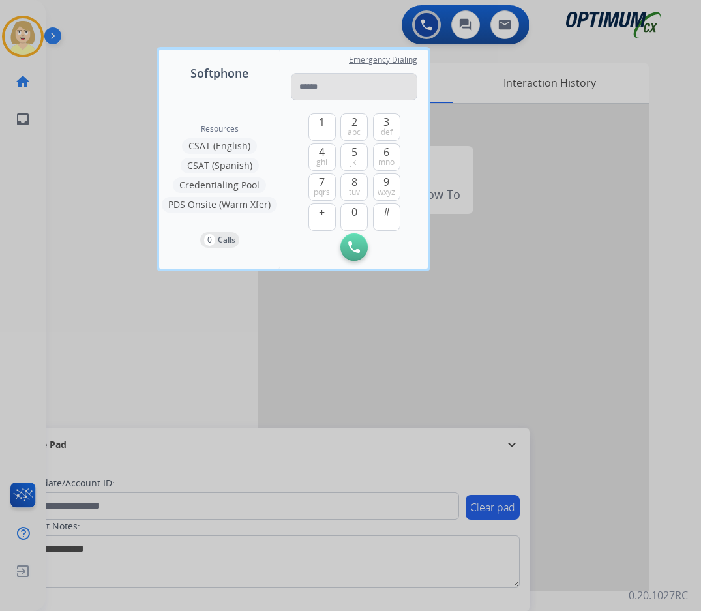
click at [320, 85] on input "tel" at bounding box center [354, 86] width 127 height 27
type input "**********"
click at [356, 252] on img at bounding box center [354, 247] width 12 height 12
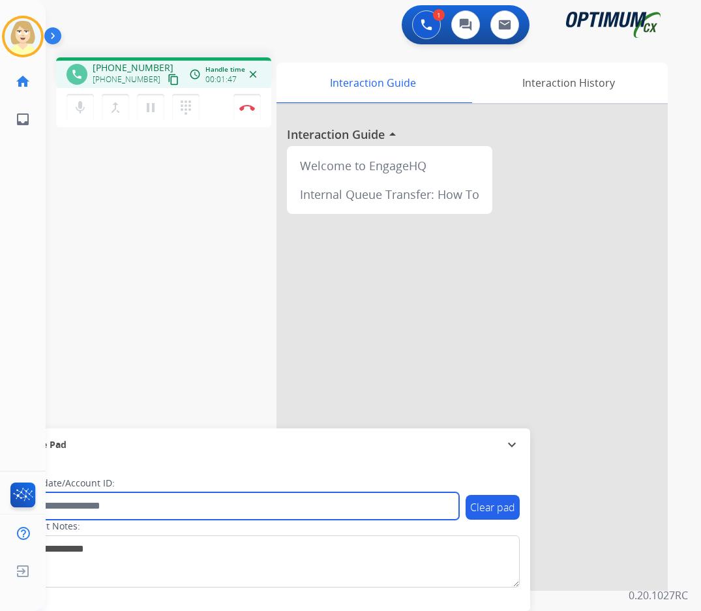
click at [61, 505] on input "text" at bounding box center [238, 505] width 442 height 27
paste input "*******"
type input "*******"
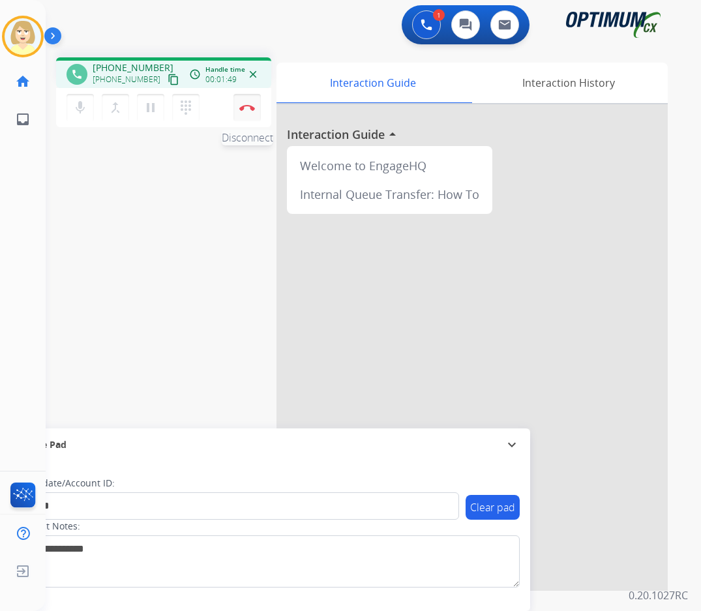
click at [252, 105] on img at bounding box center [247, 107] width 16 height 7
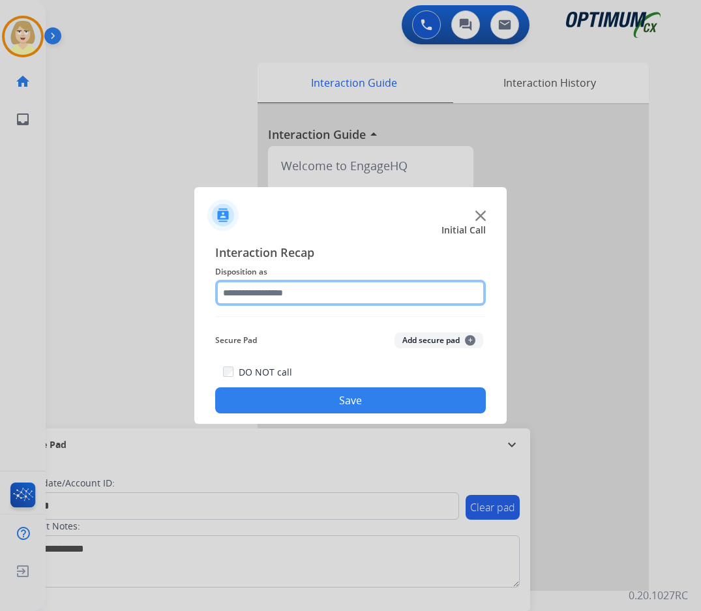
click at [267, 293] on input "text" at bounding box center [350, 293] width 271 height 26
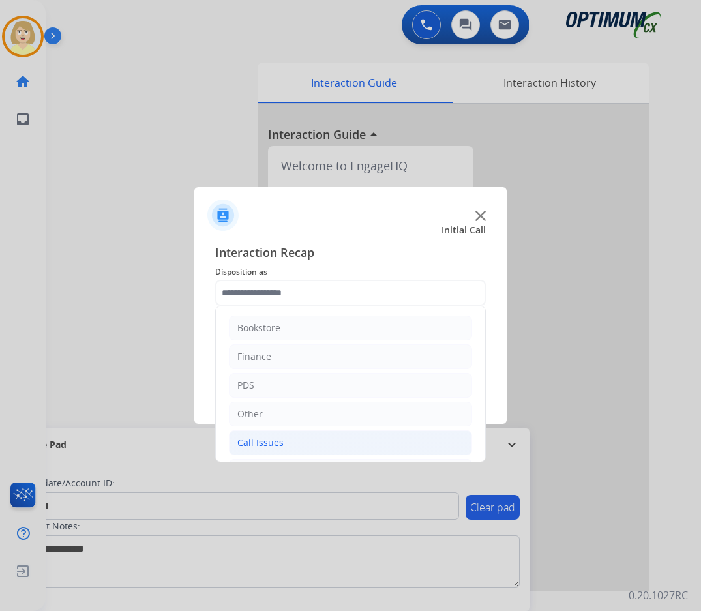
click at [266, 444] on div "Call Issues" at bounding box center [260, 442] width 46 height 13
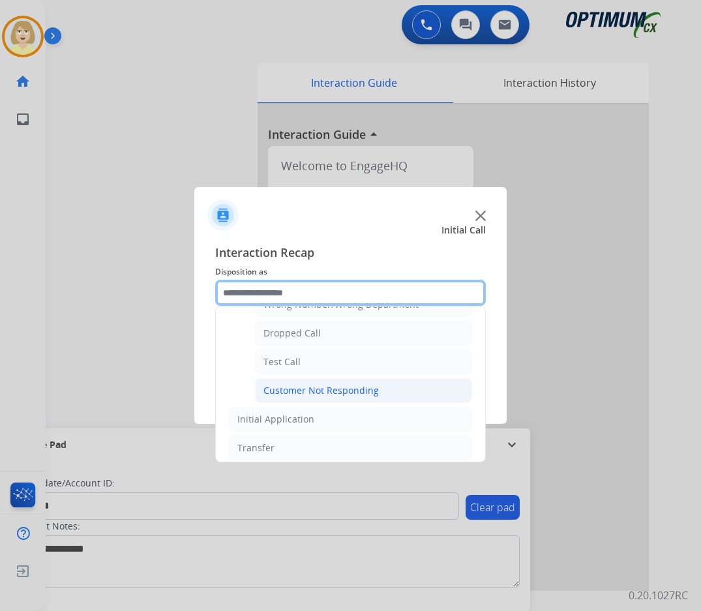
scroll to position [130, 0]
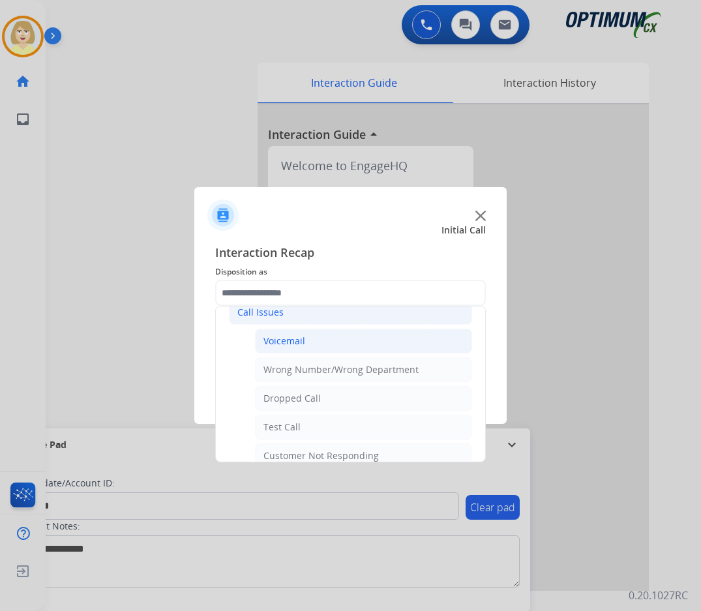
click at [279, 340] on div "Voicemail" at bounding box center [284, 341] width 42 height 13
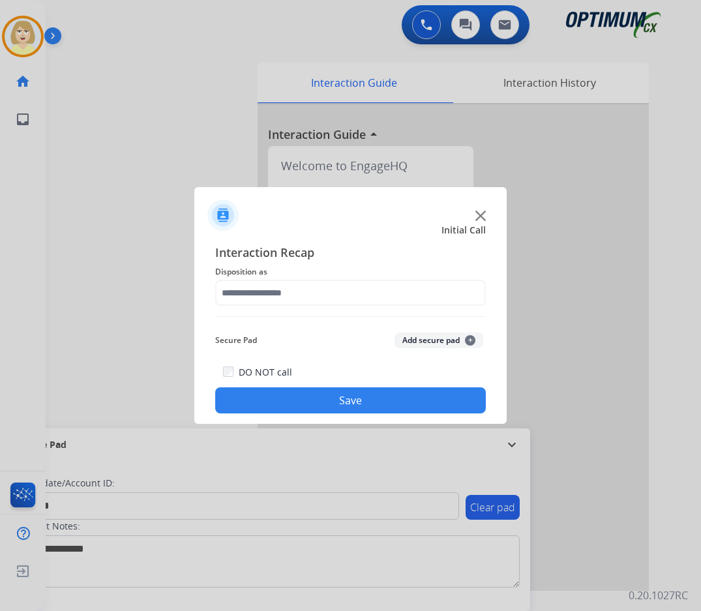
type input "*********"
click at [410, 341] on button "Add secure pad +" at bounding box center [439, 341] width 89 height 16
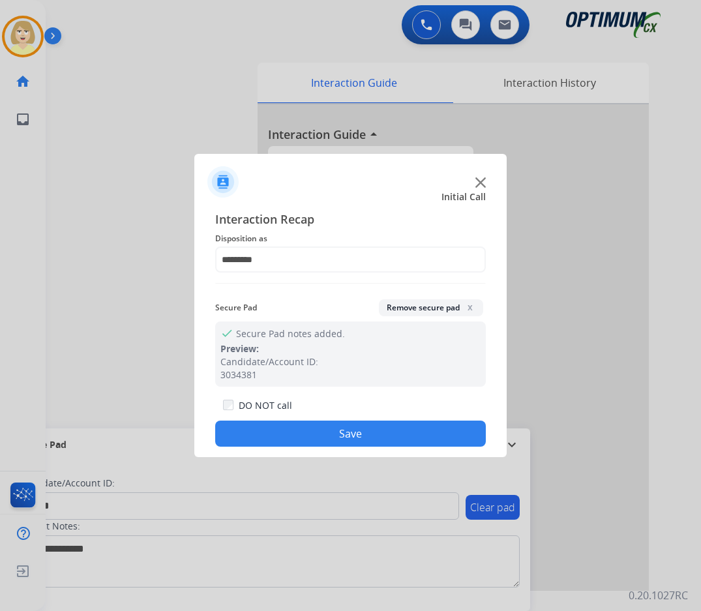
drag, startPoint x: 346, startPoint y: 428, endPoint x: 314, endPoint y: 400, distance: 42.5
click at [345, 428] on button "Save" at bounding box center [350, 434] width 271 height 26
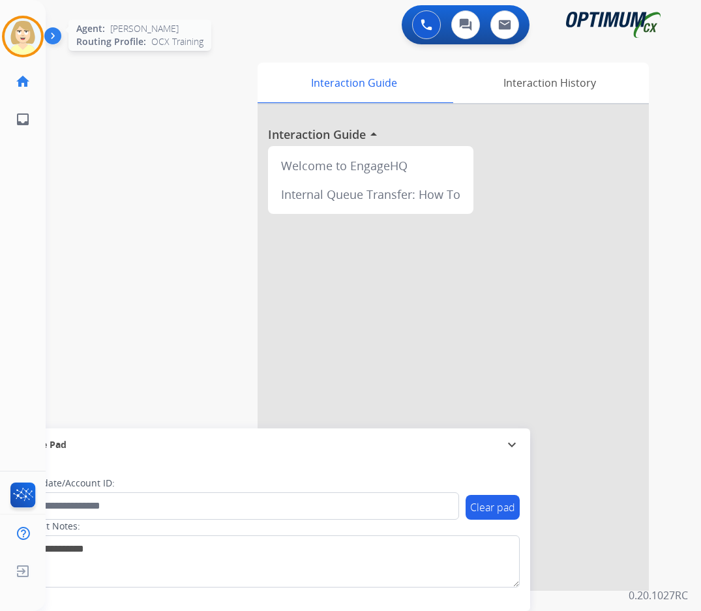
click at [27, 36] on img at bounding box center [23, 36] width 37 height 37
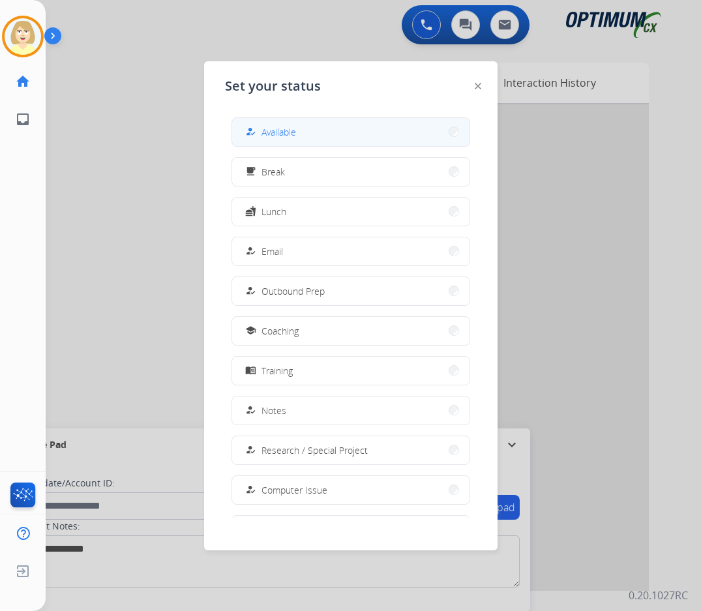
click at [287, 128] on span "Available" at bounding box center [278, 132] width 35 height 14
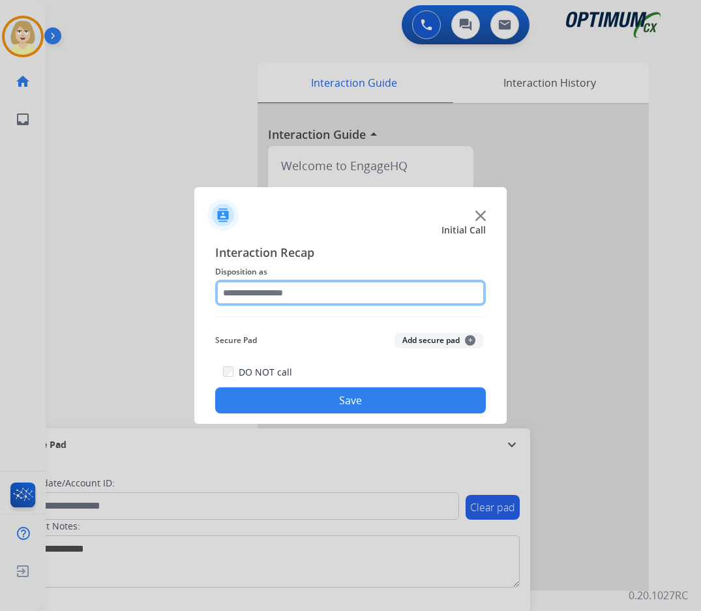
click at [297, 293] on input "text" at bounding box center [350, 293] width 271 height 26
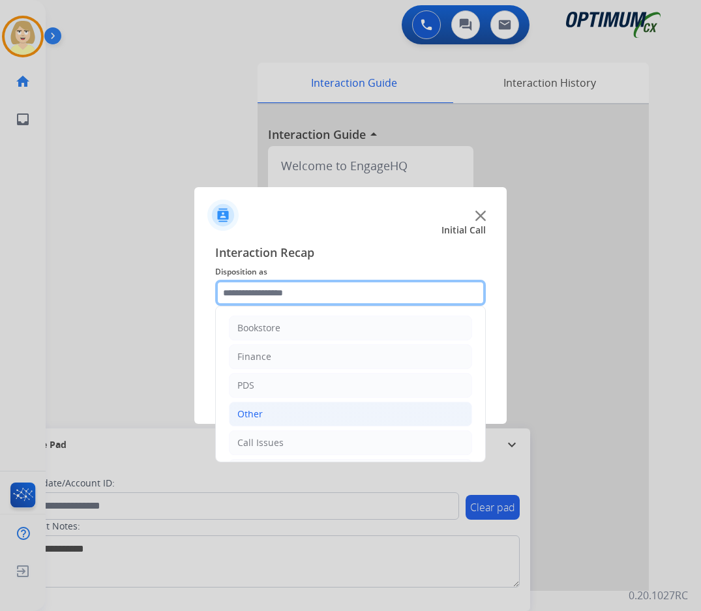
scroll to position [89, 0]
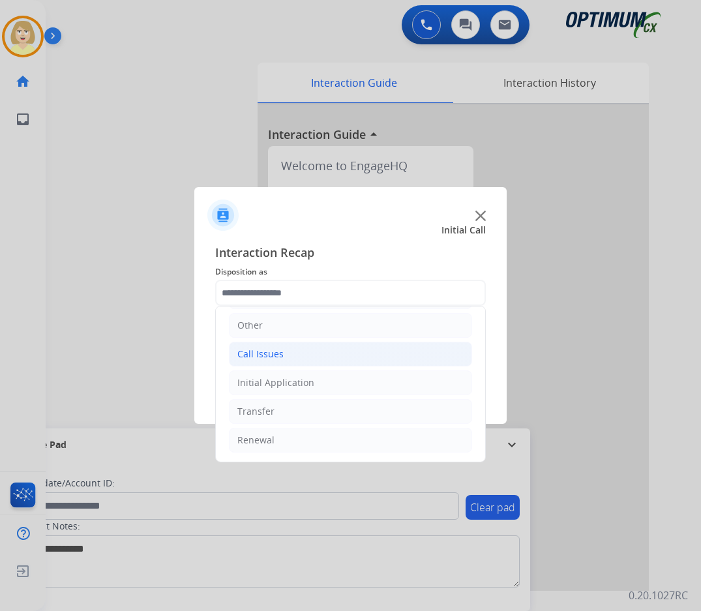
click at [268, 353] on div "Call Issues" at bounding box center [260, 354] width 46 height 13
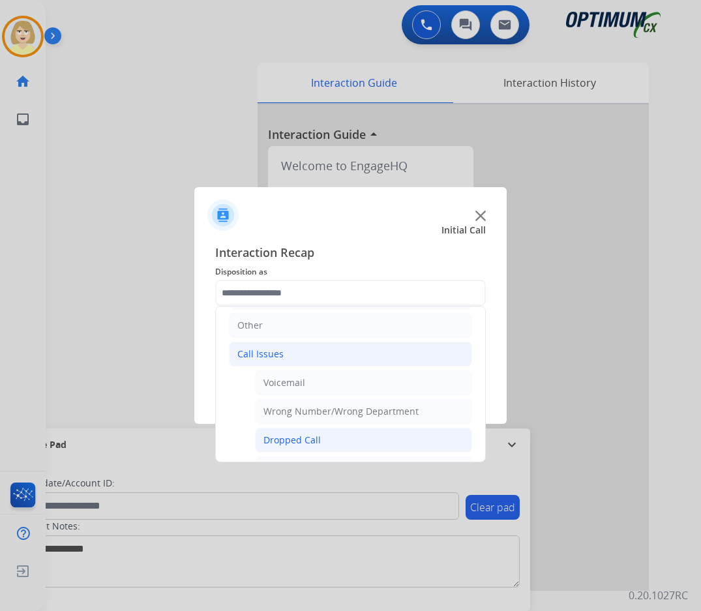
click at [294, 440] on div "Dropped Call" at bounding box center [291, 440] width 57 height 13
type input "**********"
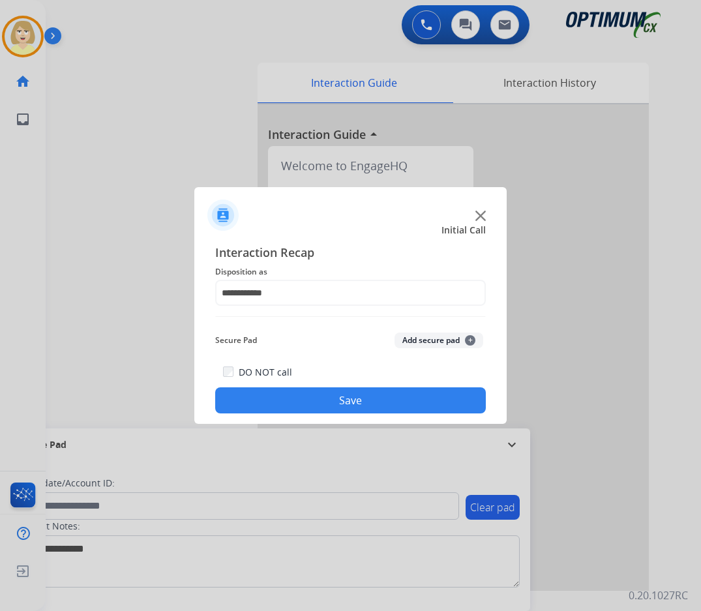
drag, startPoint x: 431, startPoint y: 340, endPoint x: 353, endPoint y: 420, distance: 111.1
click at [430, 341] on button "Add secure pad +" at bounding box center [439, 341] width 89 height 16
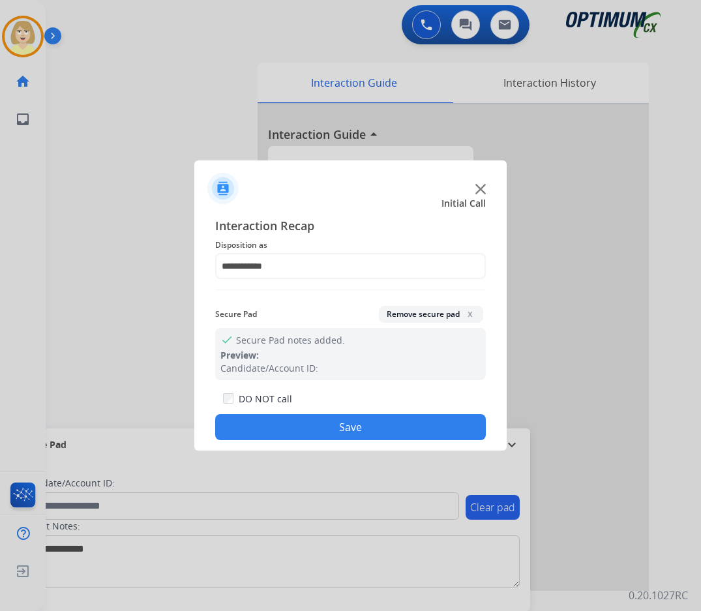
drag, startPoint x: 346, startPoint y: 425, endPoint x: 339, endPoint y: 420, distance: 8.9
click at [346, 425] on button "Save" at bounding box center [350, 427] width 271 height 26
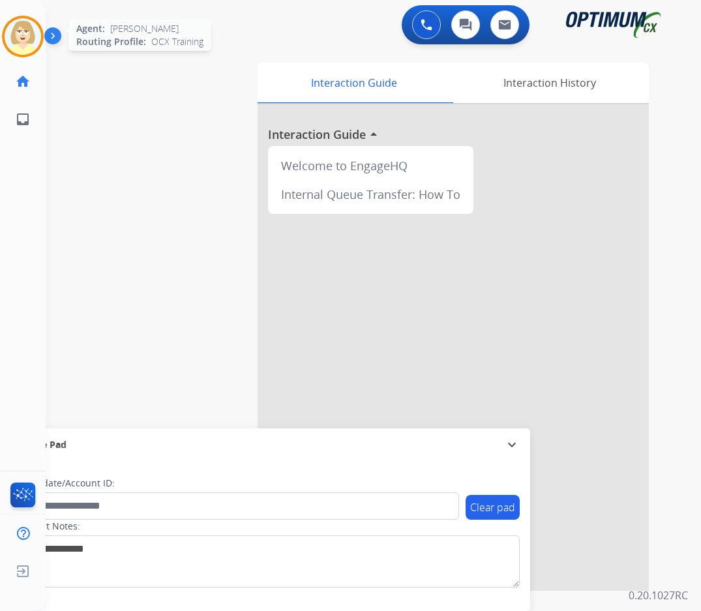
click at [26, 32] on img at bounding box center [23, 36] width 37 height 37
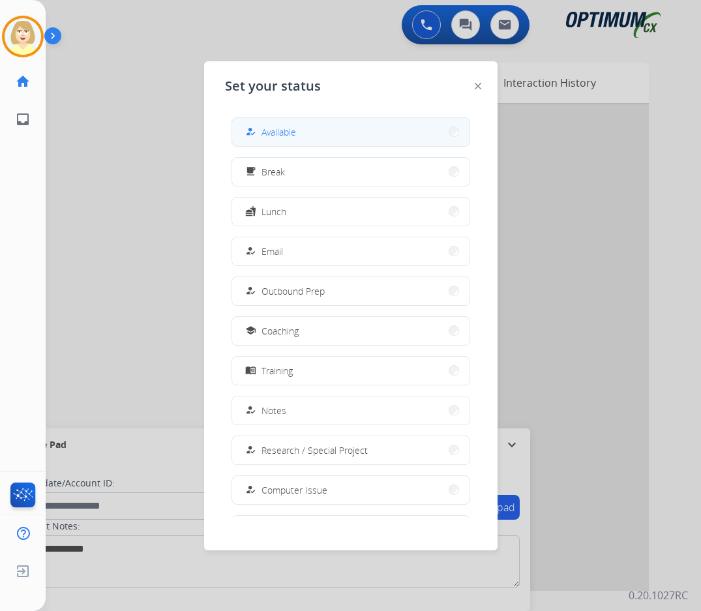
click at [286, 132] on span "Available" at bounding box center [278, 132] width 35 height 14
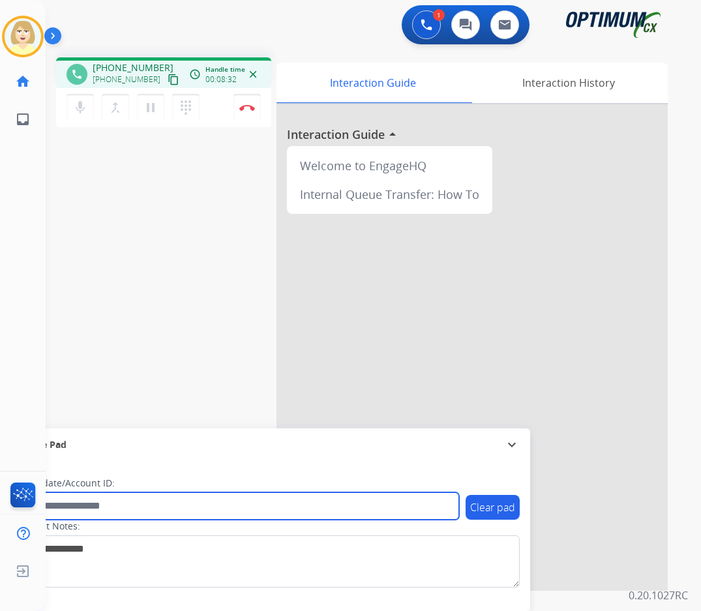
click at [113, 509] on input "text" at bounding box center [238, 505] width 442 height 27
paste input "*******"
type input "*******"
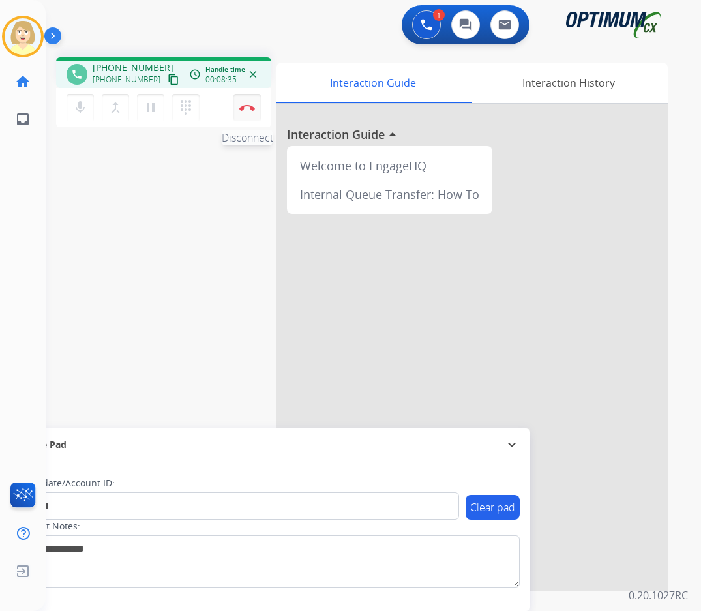
click at [250, 98] on button "Disconnect" at bounding box center [246, 107] width 27 height 27
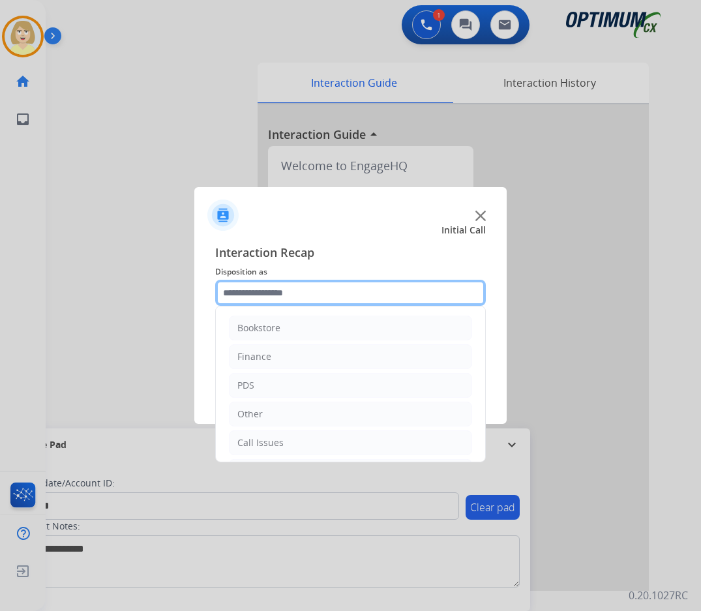
click at [269, 295] on input "text" at bounding box center [350, 293] width 271 height 26
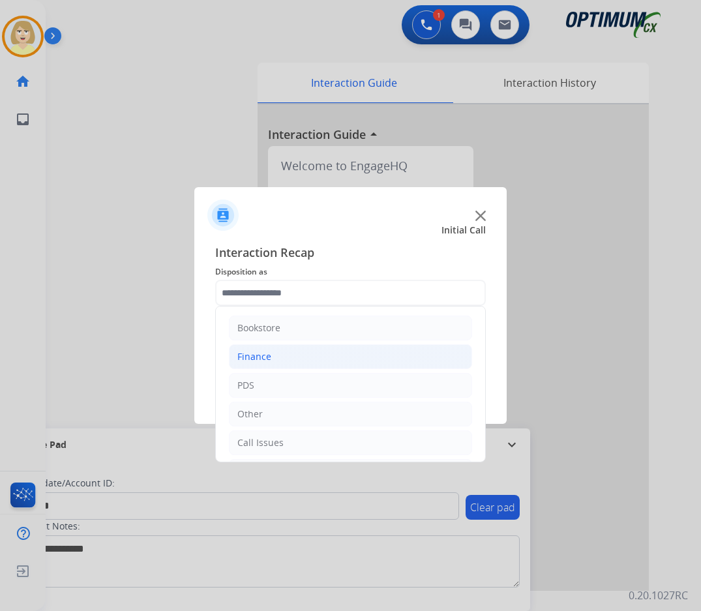
click at [263, 355] on div "Finance" at bounding box center [254, 356] width 34 height 13
click at [329, 410] on div "Finance Voucher Code" at bounding box center [311, 414] width 97 height 13
type input "**********"
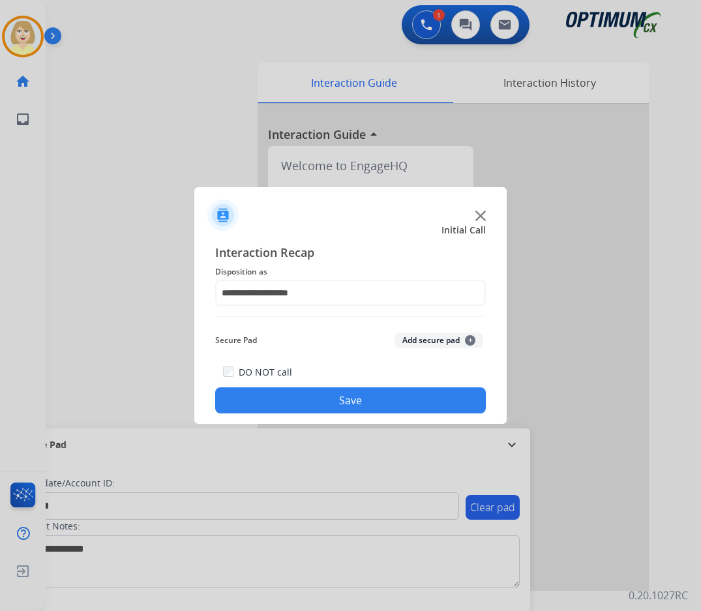
click at [429, 336] on button "Add secure pad +" at bounding box center [439, 341] width 89 height 16
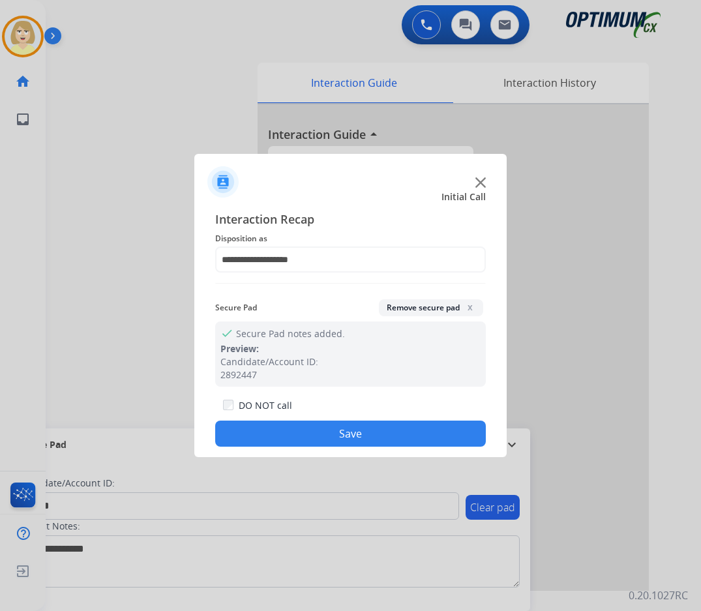
drag, startPoint x: 352, startPoint y: 428, endPoint x: 233, endPoint y: 239, distance: 223.3
click at [351, 428] on button "Save" at bounding box center [350, 434] width 271 height 26
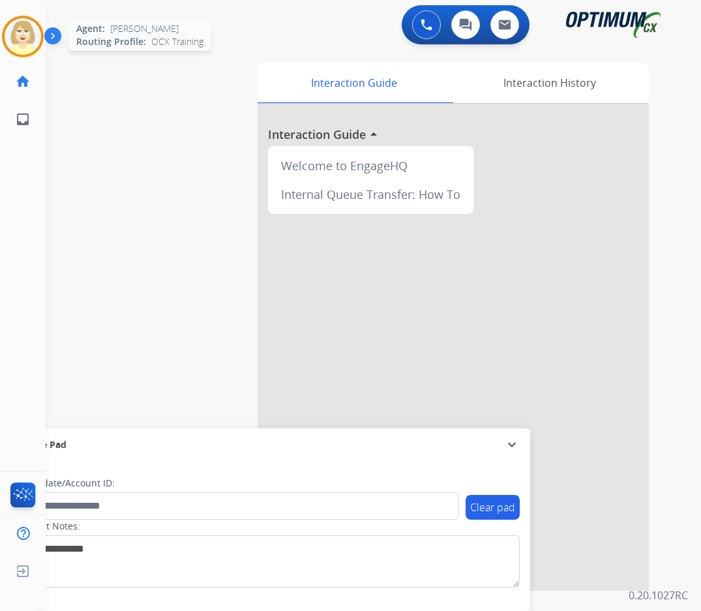
click at [26, 35] on img at bounding box center [23, 36] width 37 height 37
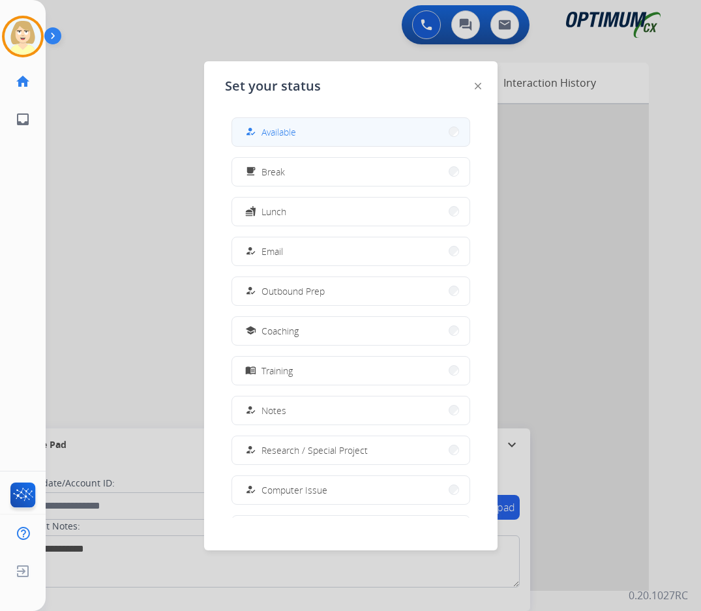
click at [273, 130] on span "Available" at bounding box center [278, 132] width 35 height 14
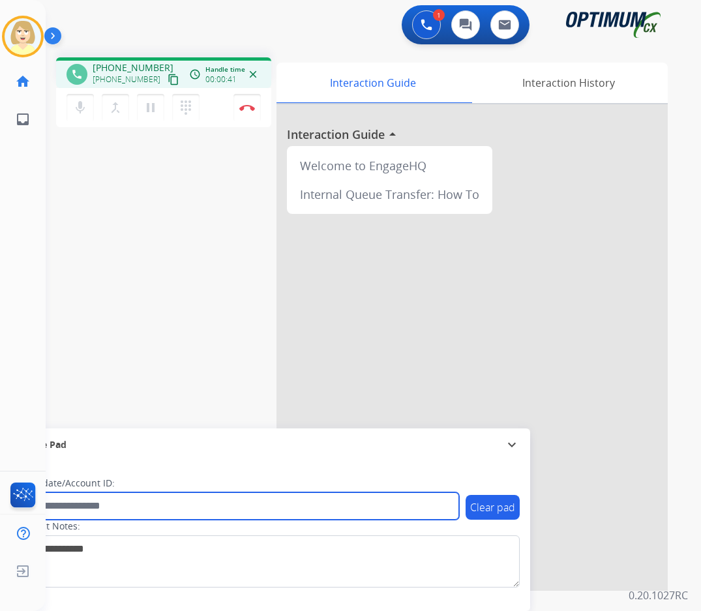
click at [87, 505] on input "text" at bounding box center [238, 505] width 442 height 27
paste input "*******"
type input "*******"
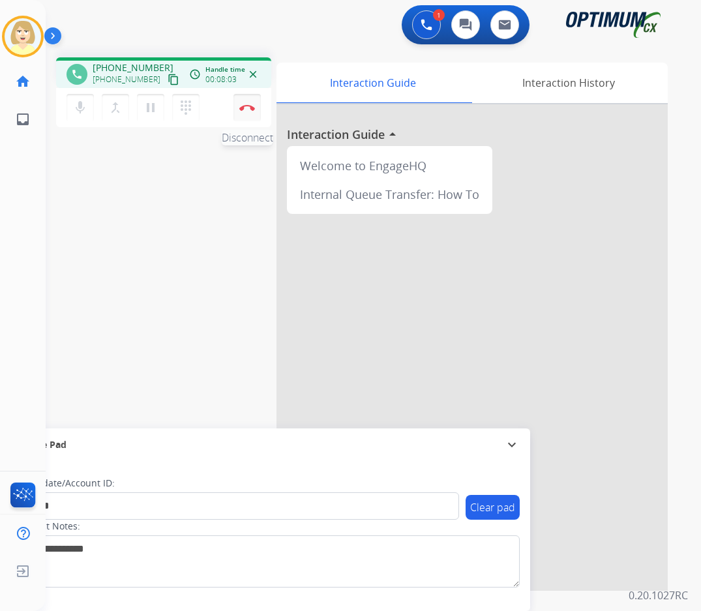
click at [247, 102] on button "Disconnect" at bounding box center [246, 107] width 27 height 27
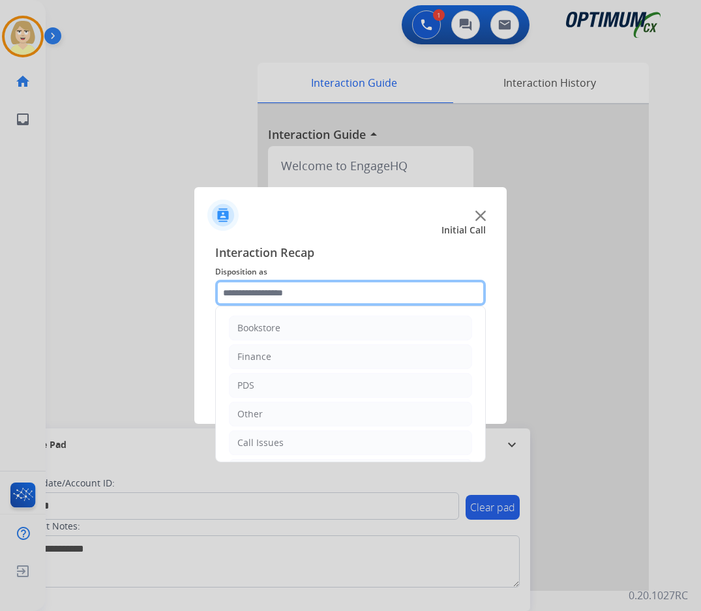
click at [237, 291] on input "text" at bounding box center [350, 293] width 271 height 26
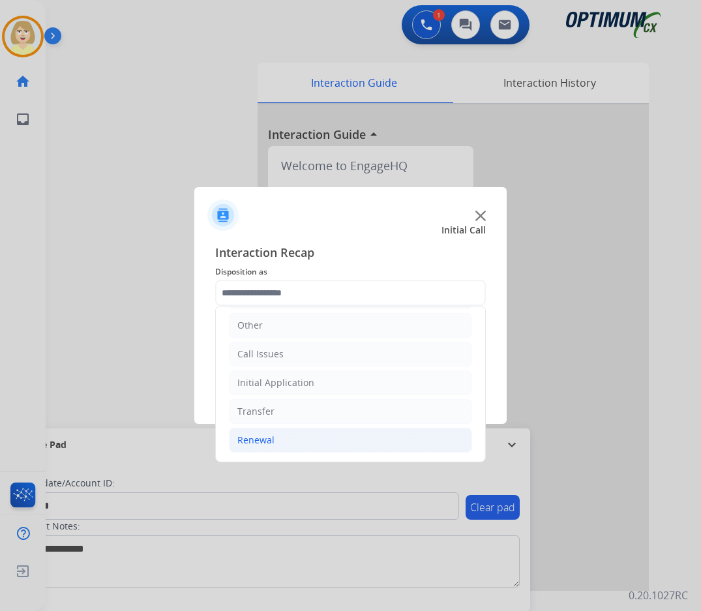
click at [256, 436] on div "Renewal" at bounding box center [255, 440] width 37 height 13
click at [251, 440] on div "Renewal" at bounding box center [255, 440] width 37 height 13
click at [267, 435] on div "Renewal" at bounding box center [255, 440] width 37 height 13
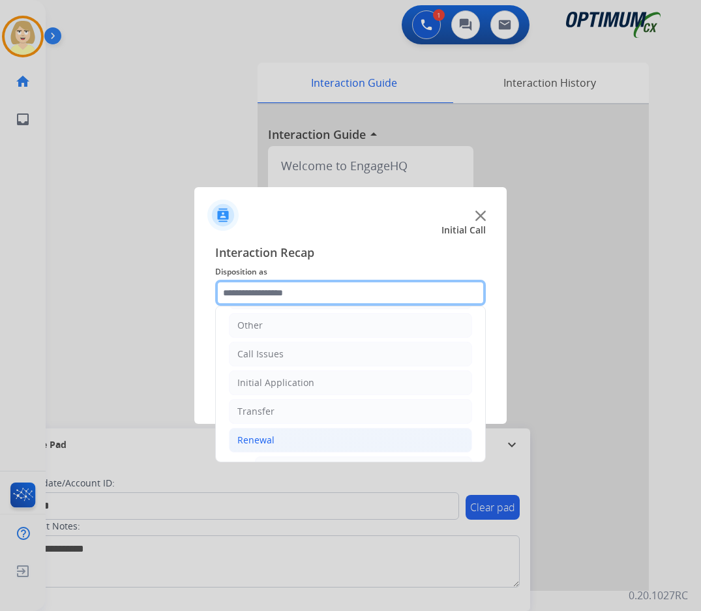
scroll to position [350, 0]
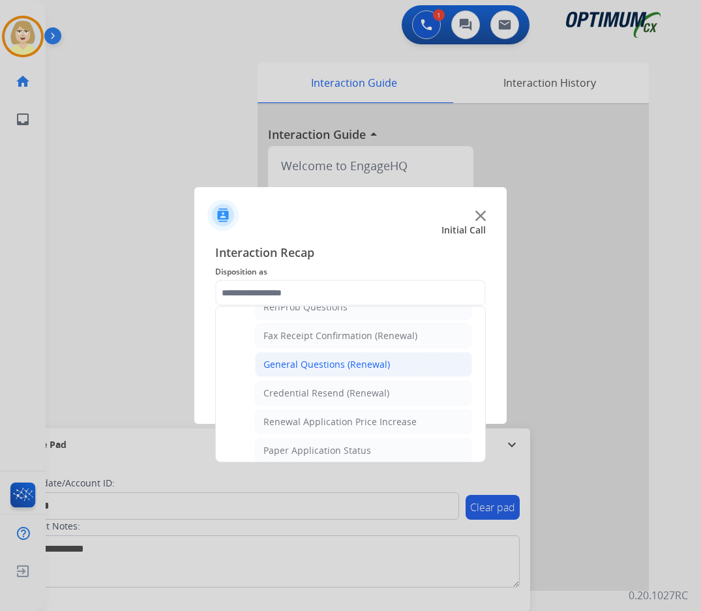
click at [327, 365] on div "General Questions (Renewal)" at bounding box center [326, 364] width 127 height 13
type input "**********"
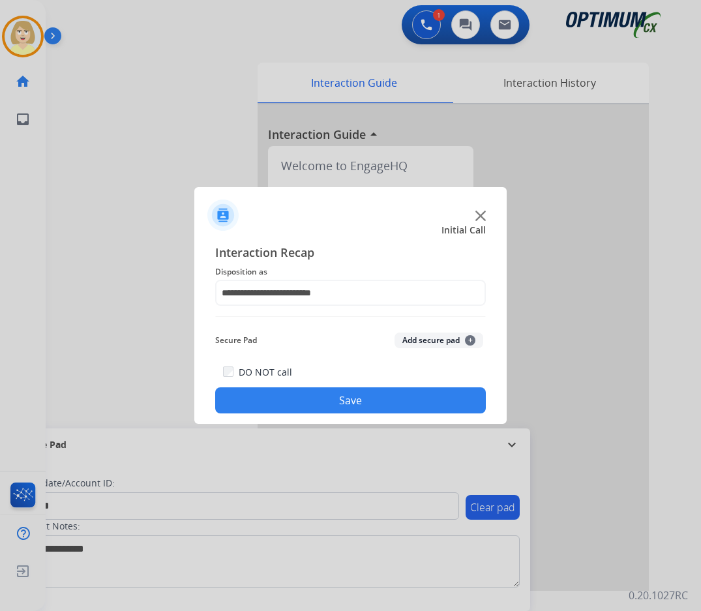
click at [426, 342] on button "Add secure pad +" at bounding box center [439, 341] width 89 height 16
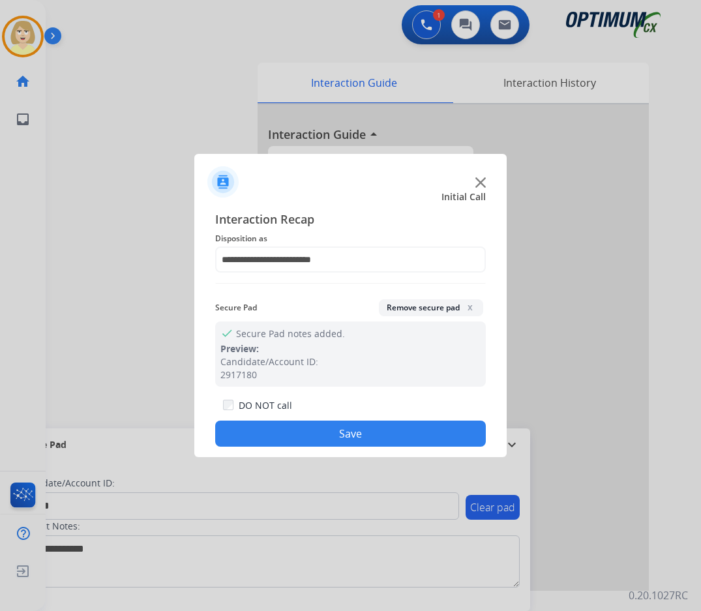
drag, startPoint x: 310, startPoint y: 433, endPoint x: 162, endPoint y: 164, distance: 307.3
click at [309, 432] on button "Save" at bounding box center [350, 434] width 271 height 26
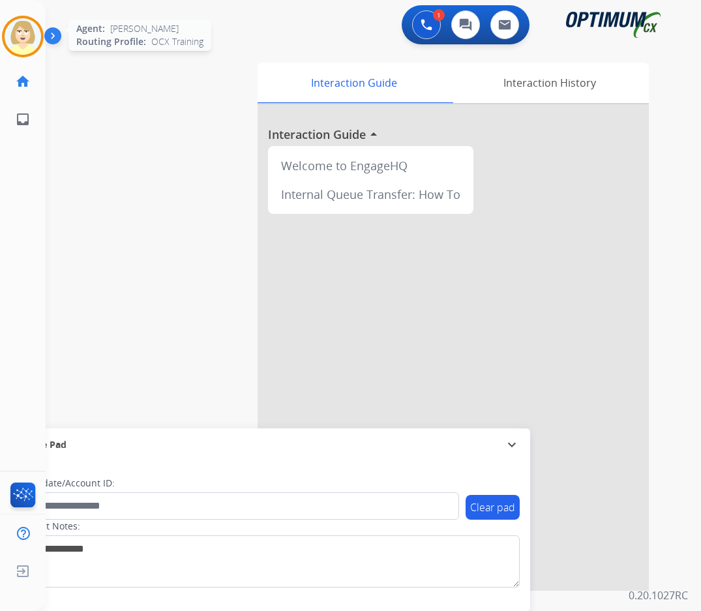
click at [29, 37] on img at bounding box center [23, 36] width 37 height 37
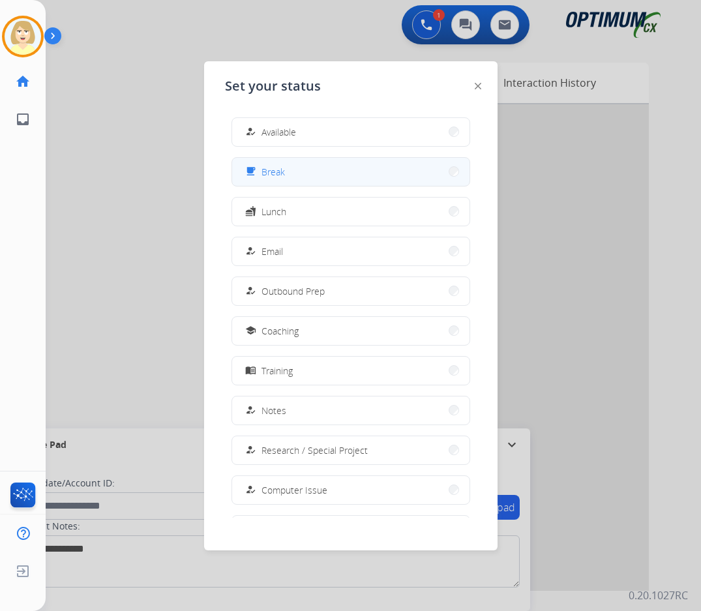
click at [275, 171] on span "Break" at bounding box center [272, 172] width 23 height 14
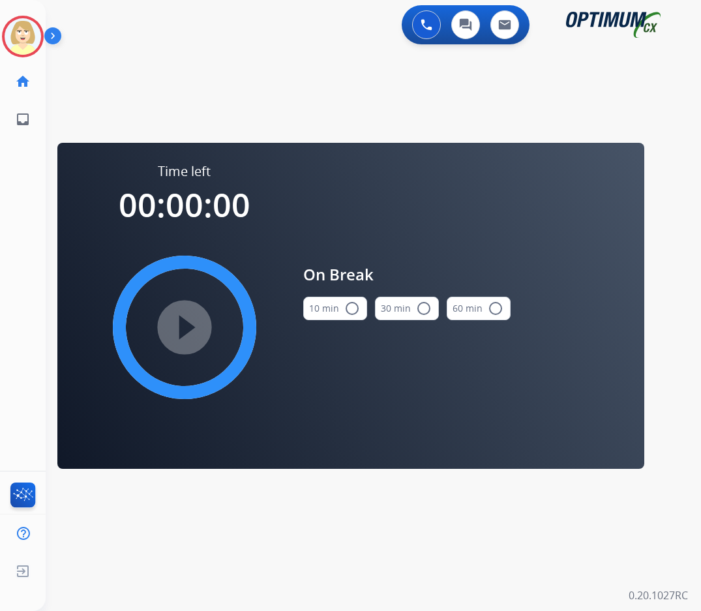
drag, startPoint x: 353, startPoint y: 309, endPoint x: 335, endPoint y: 312, distance: 18.4
click at [346, 310] on mat-icon "radio_button_unchecked" at bounding box center [352, 309] width 16 height 16
click at [187, 332] on mat-icon "play_circle_filled" at bounding box center [185, 328] width 16 height 16
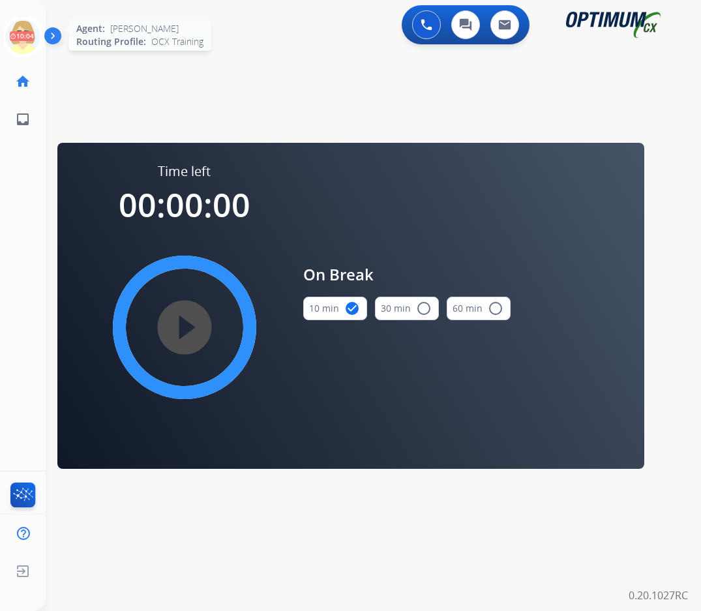
click at [18, 26] on icon at bounding box center [23, 37] width 42 height 42
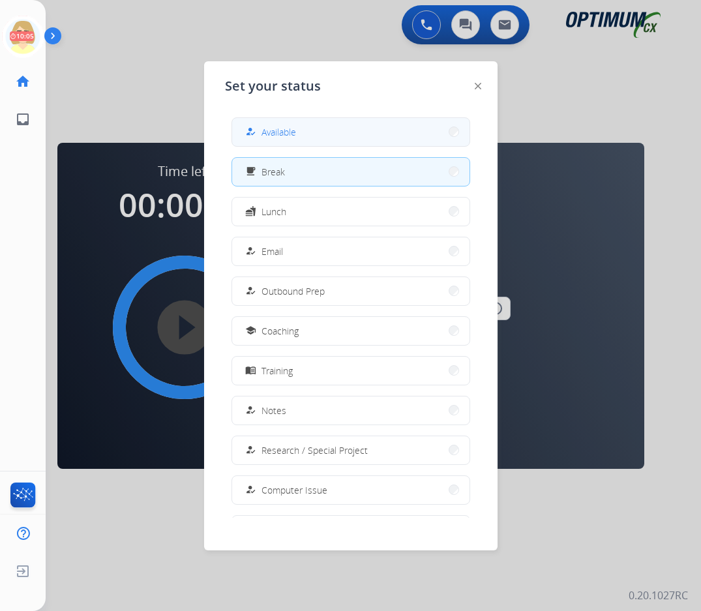
click at [276, 131] on span "Available" at bounding box center [278, 132] width 35 height 14
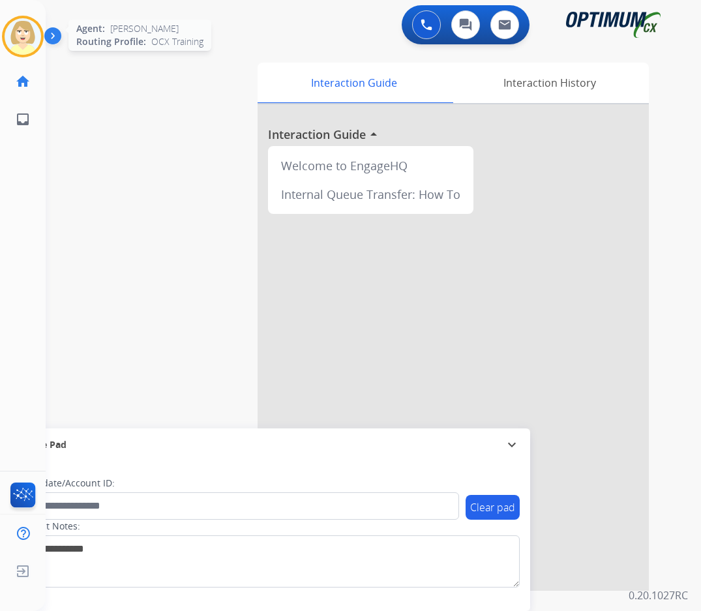
click at [18, 33] on img at bounding box center [23, 36] width 37 height 37
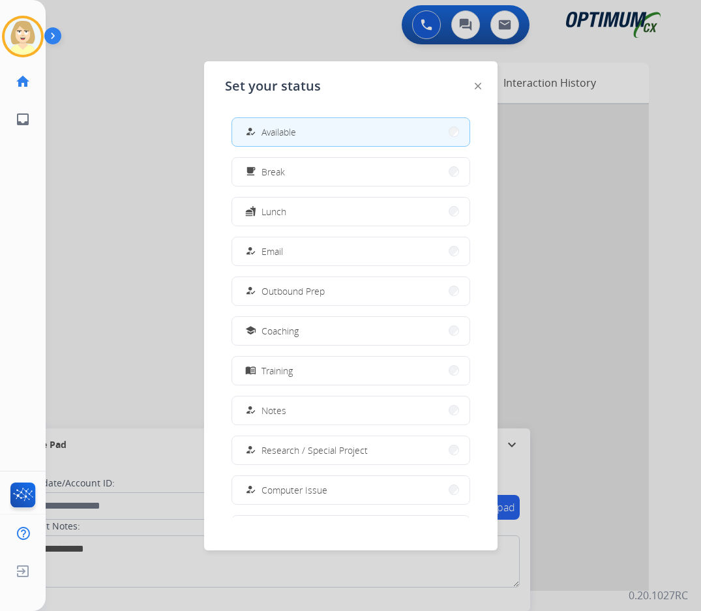
click at [304, 129] on button "how_to_reg Available" at bounding box center [350, 132] width 237 height 28
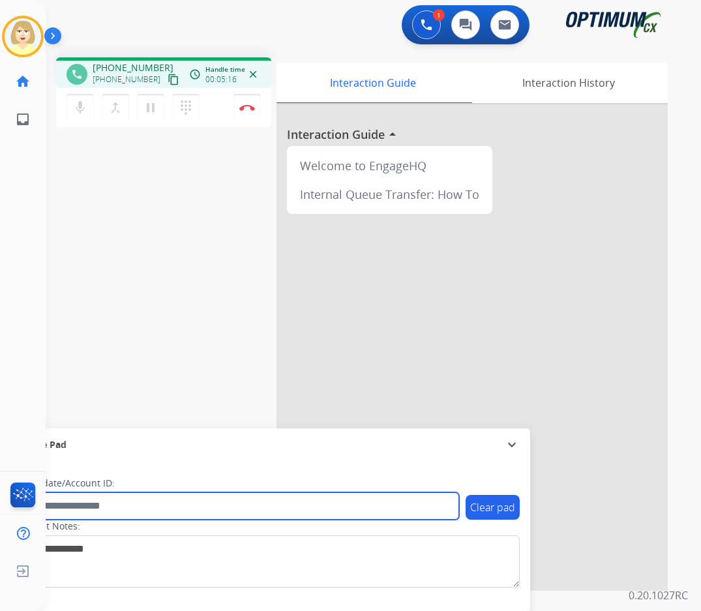
click at [80, 509] on input "text" at bounding box center [238, 505] width 442 height 27
paste input "*******"
type input "*******"
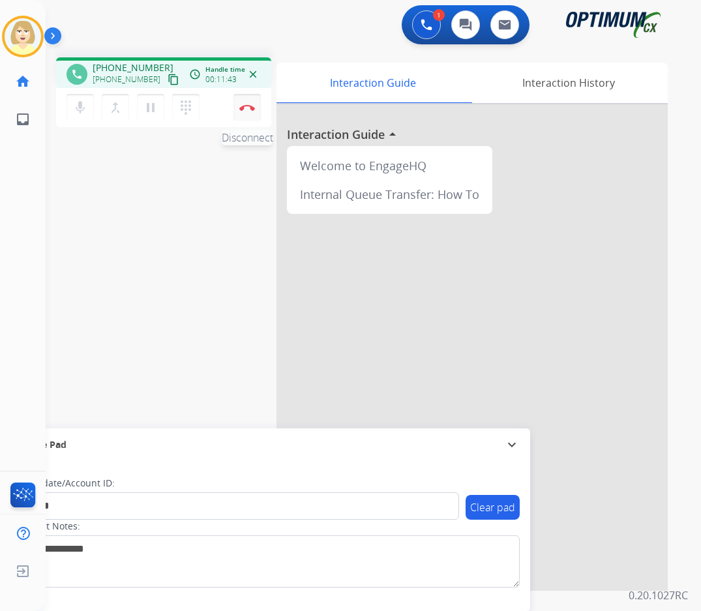
click at [246, 104] on button "Disconnect" at bounding box center [246, 107] width 27 height 27
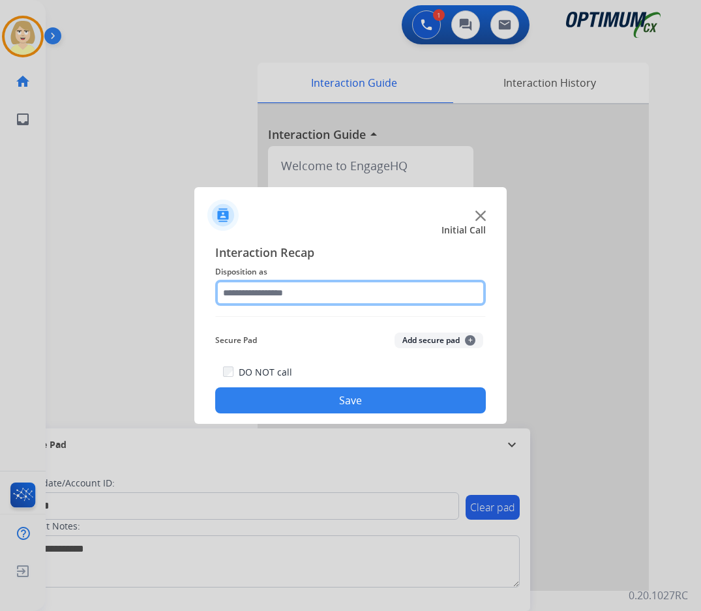
click at [267, 295] on input "text" at bounding box center [350, 293] width 271 height 26
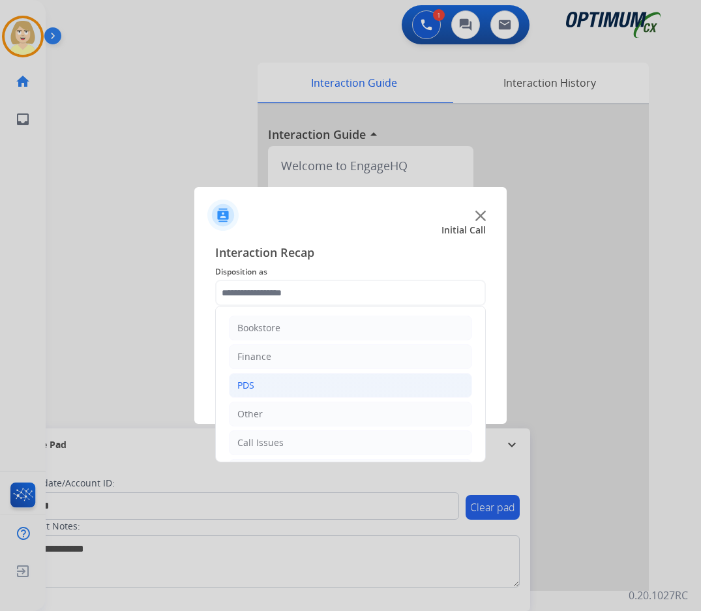
click at [245, 384] on div "PDS" at bounding box center [245, 385] width 17 height 13
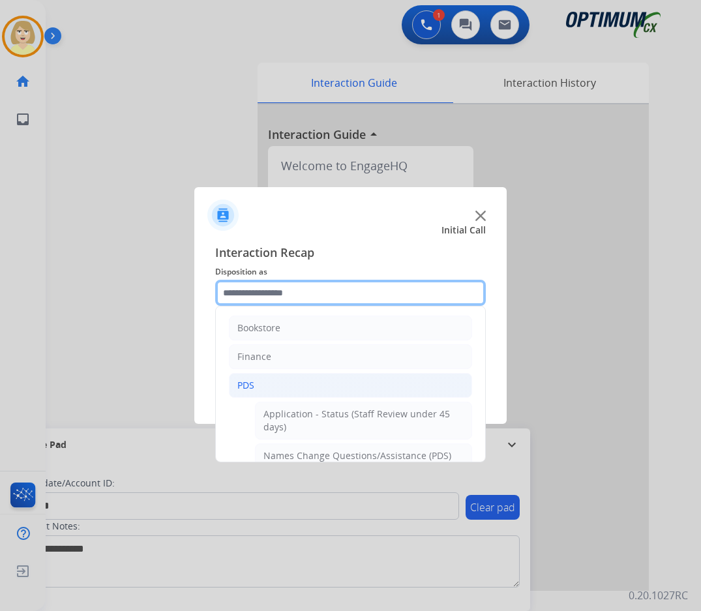
scroll to position [130, 0]
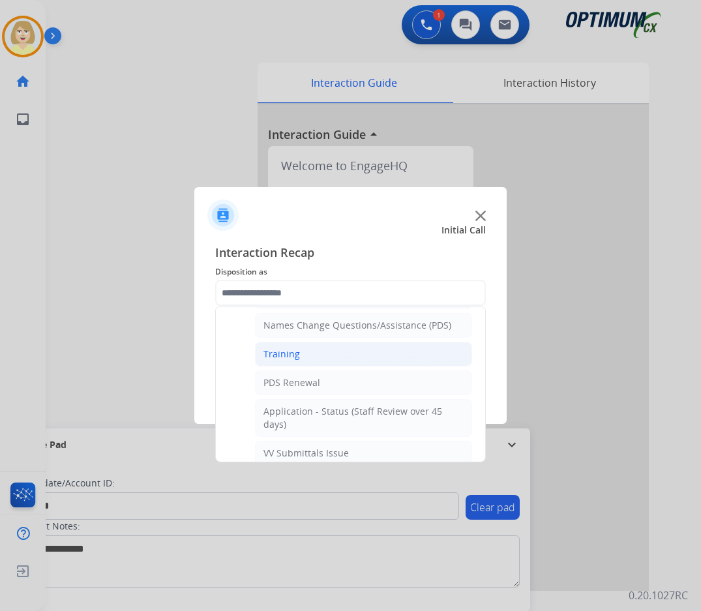
click at [280, 351] on div "Training" at bounding box center [281, 354] width 37 height 13
type input "********"
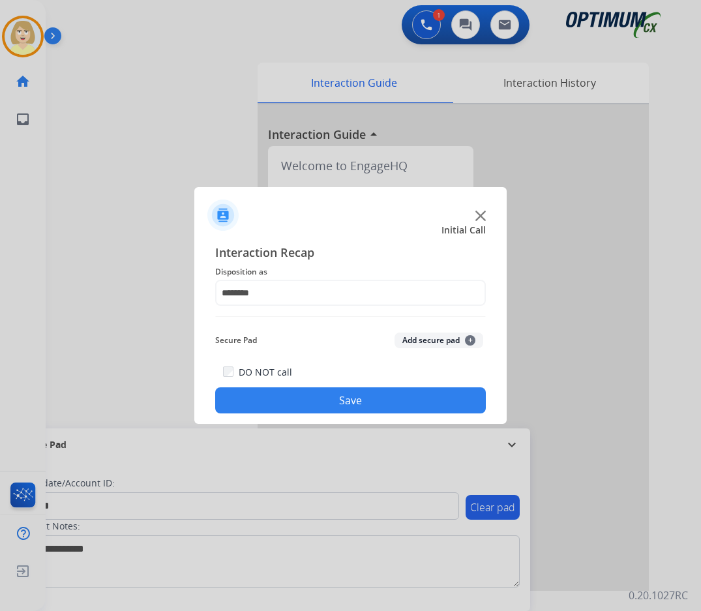
click at [418, 338] on button "Add secure pad +" at bounding box center [439, 341] width 89 height 16
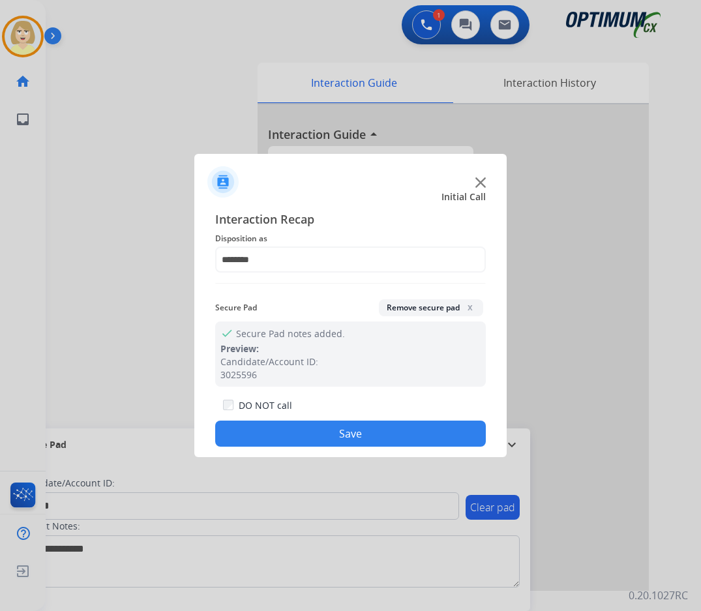
drag, startPoint x: 313, startPoint y: 427, endPoint x: 260, endPoint y: 348, distance: 95.3
click at [312, 426] on button "Save" at bounding box center [350, 434] width 271 height 26
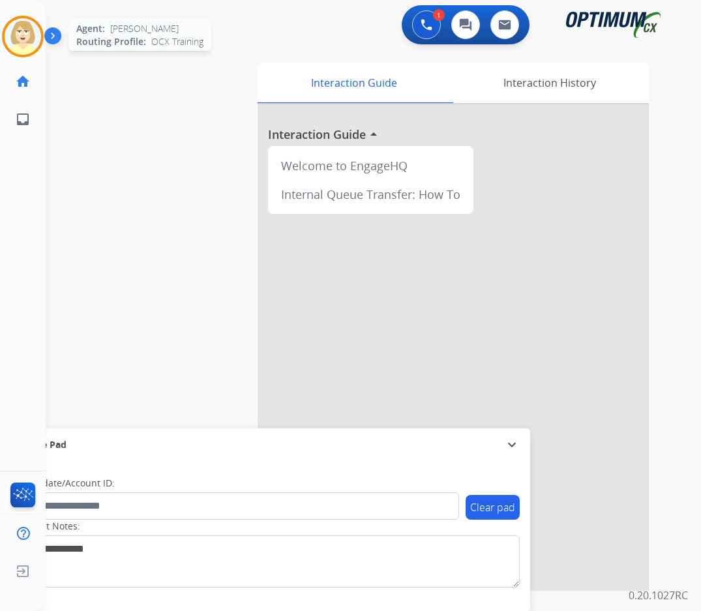
click at [21, 38] on img at bounding box center [23, 36] width 37 height 37
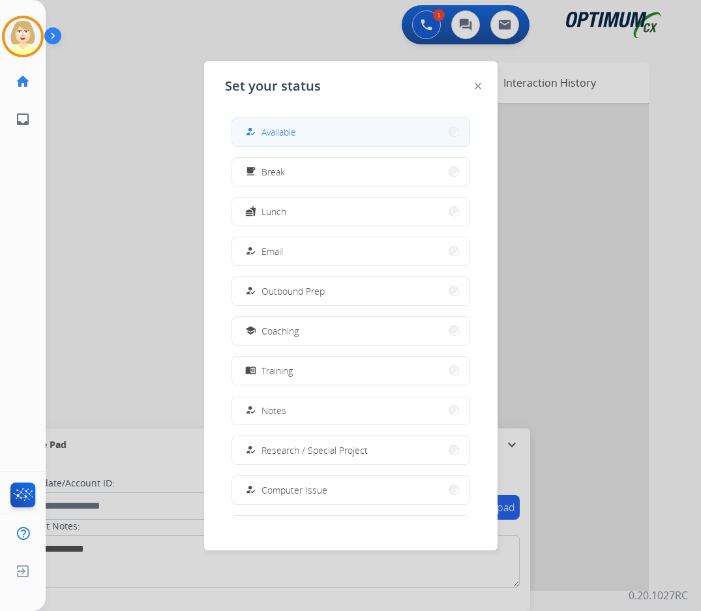
click at [275, 133] on span "Available" at bounding box center [278, 132] width 35 height 14
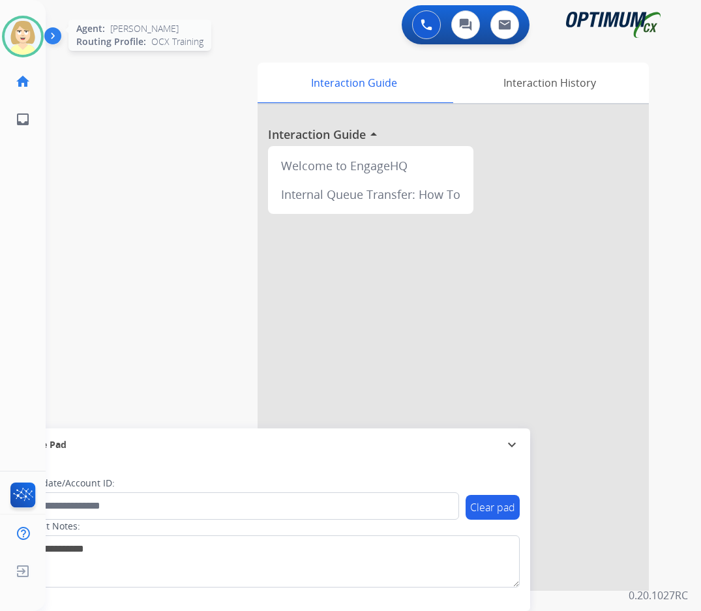
click at [25, 35] on img at bounding box center [23, 36] width 37 height 37
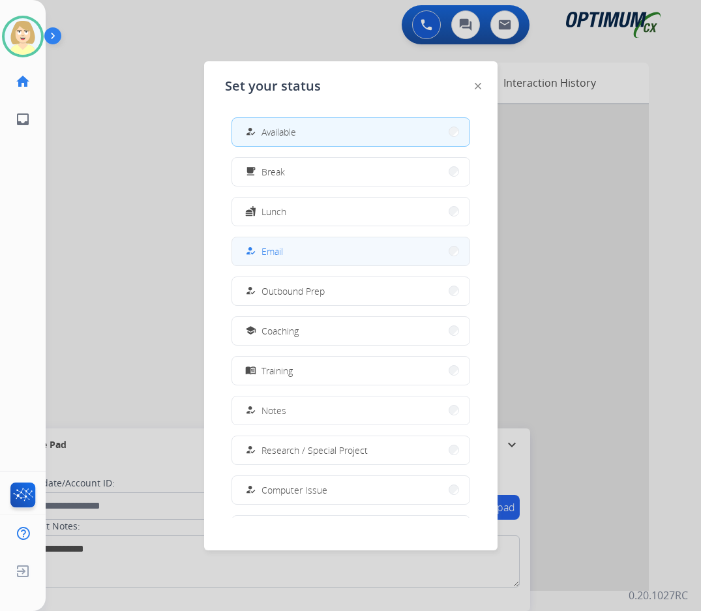
click at [283, 254] on span "Email" at bounding box center [272, 252] width 22 height 14
